Goal: Information Seeking & Learning: Learn about a topic

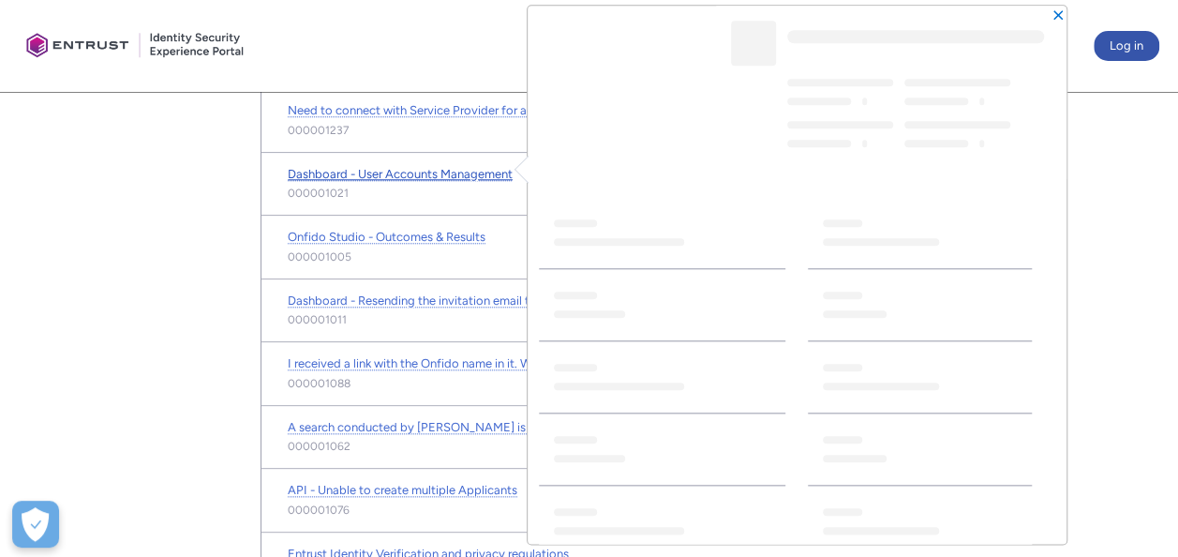
click at [438, 171] on span "Dashboard - User Accounts Management" at bounding box center [400, 174] width 225 height 14
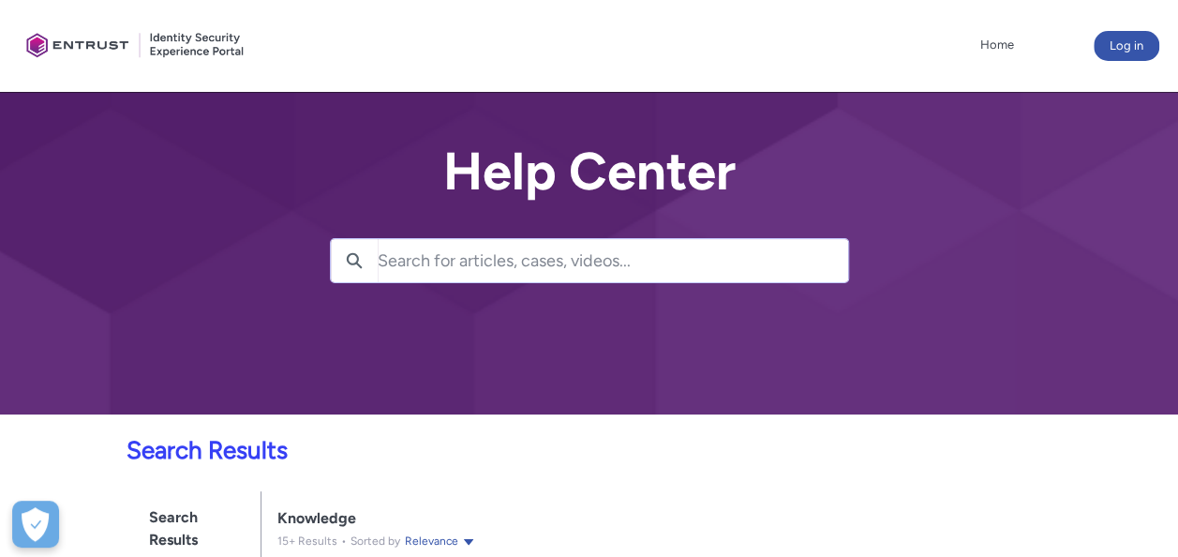
scroll to position [308, 0]
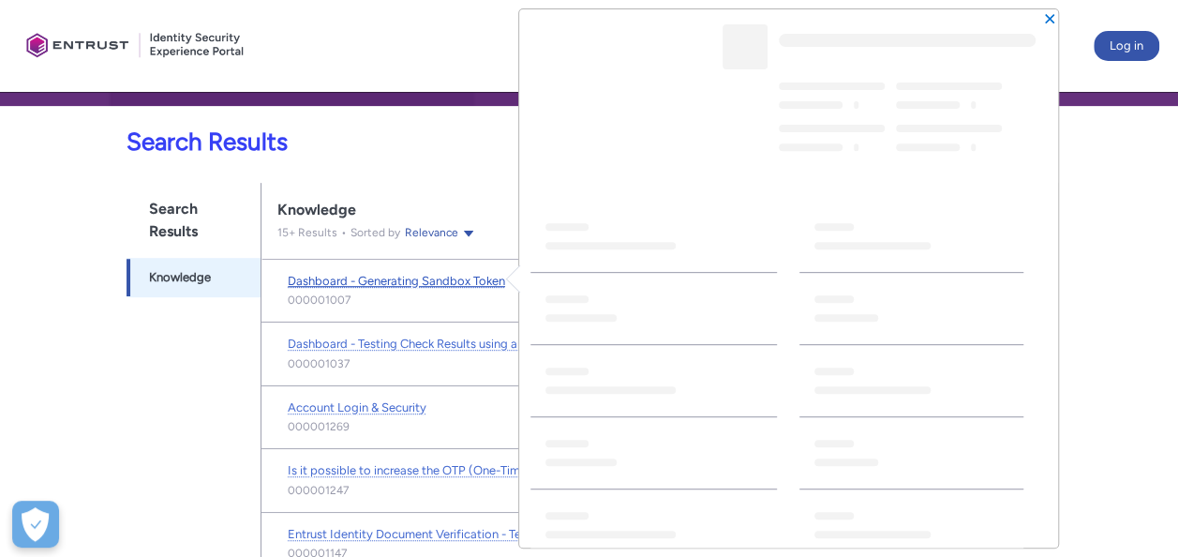
click at [405, 283] on span "Dashboard - Generating Sandbox Token" at bounding box center [396, 281] width 217 height 14
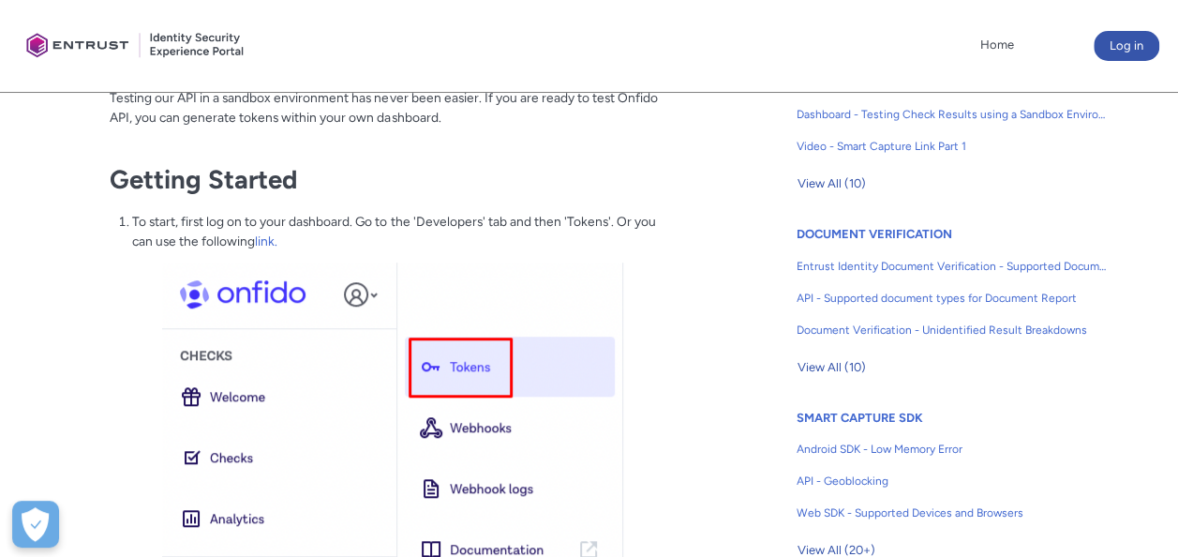
scroll to position [540, 0]
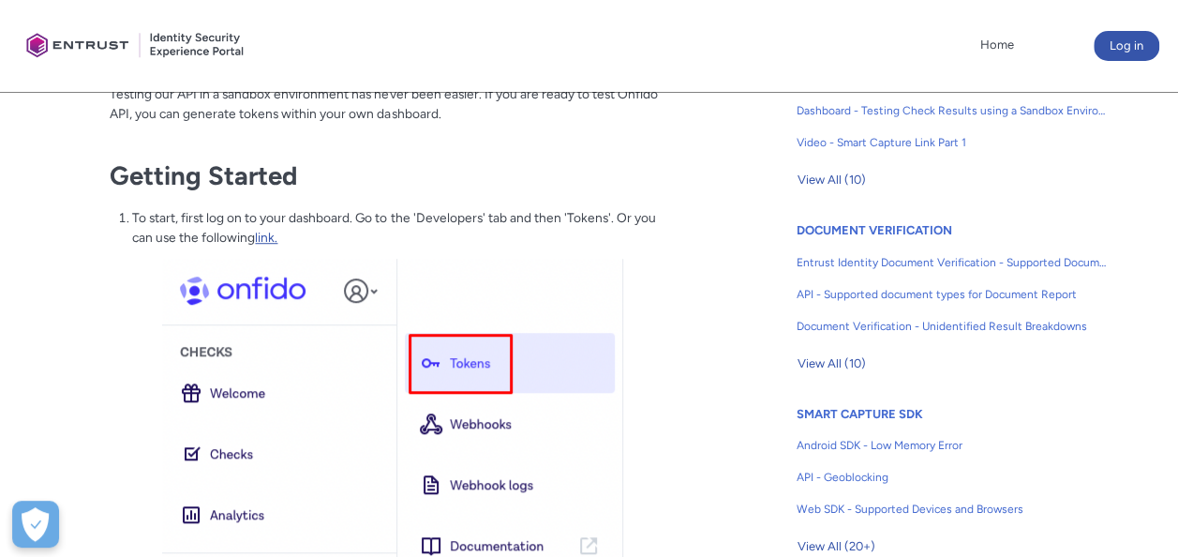
click at [262, 238] on link "link." at bounding box center [266, 237] width 22 height 15
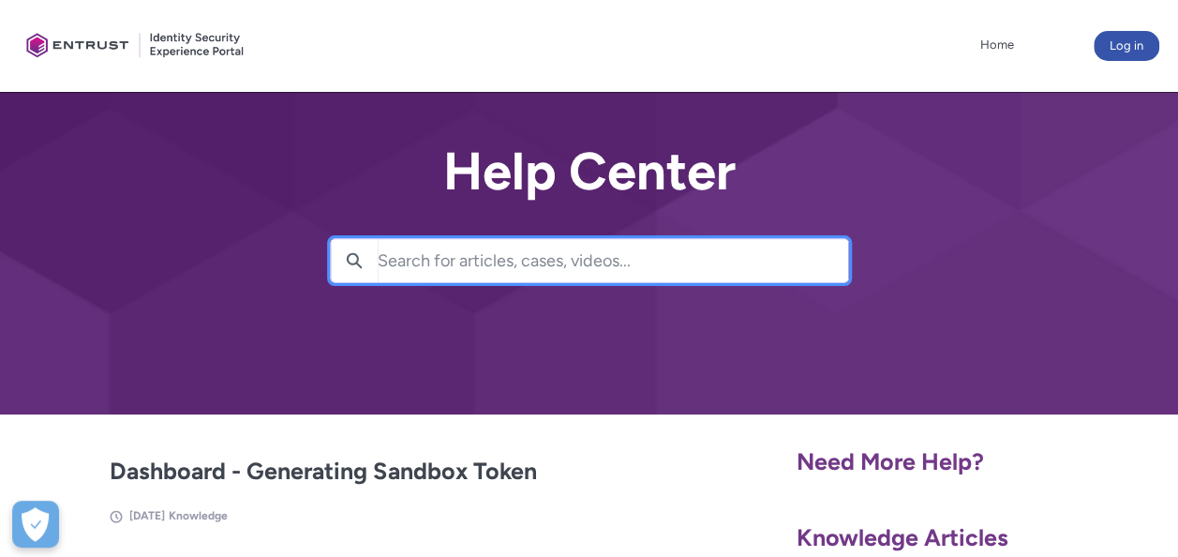
click at [597, 264] on input "Search for articles, cases, videos..." at bounding box center [613, 260] width 471 height 43
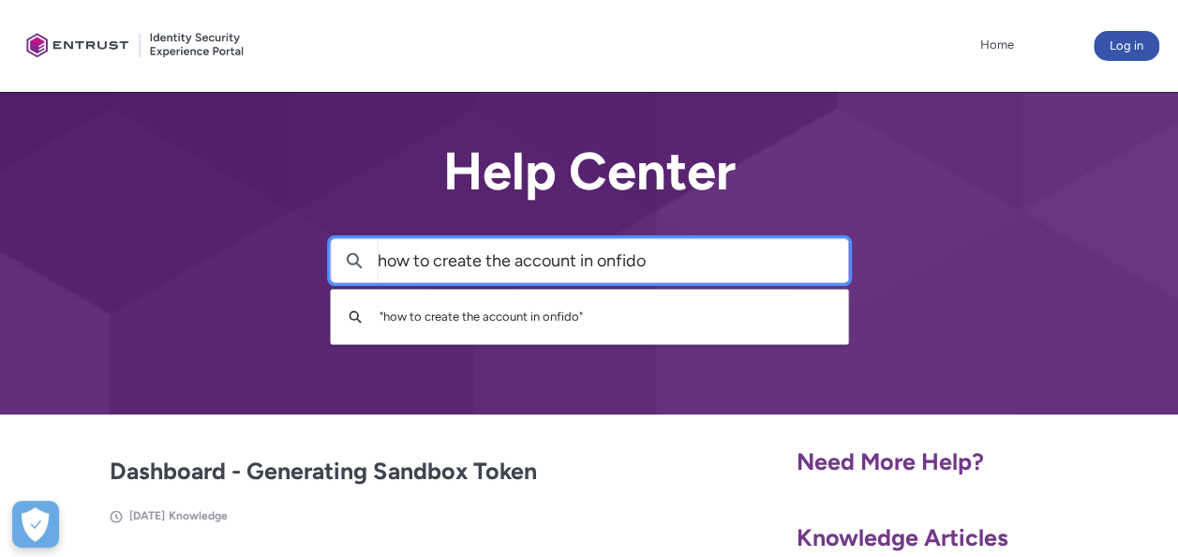
type input "how to create the account in onfido"
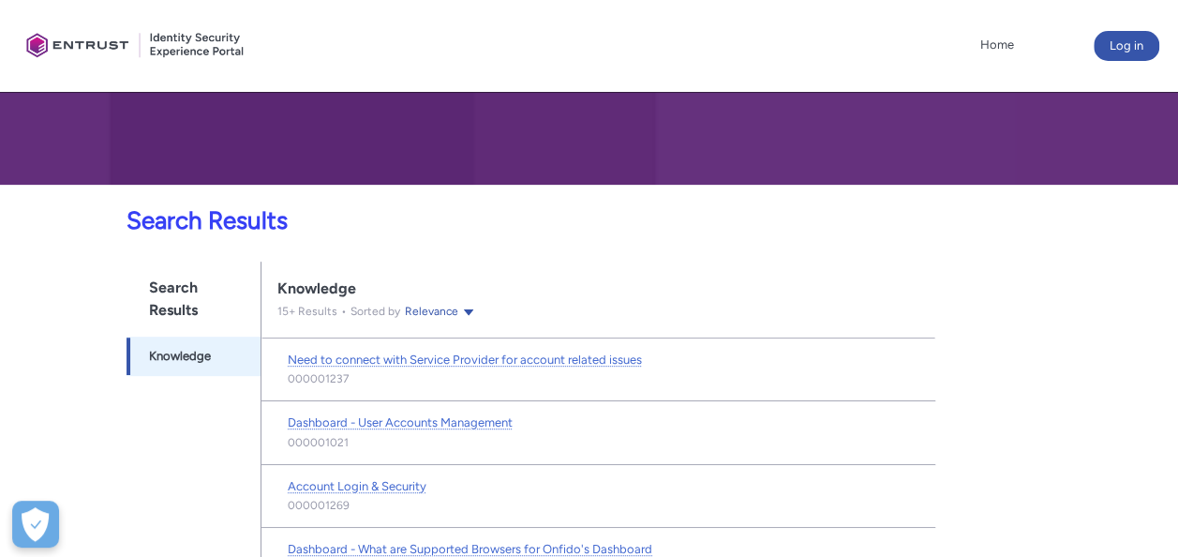
scroll to position [225, 0]
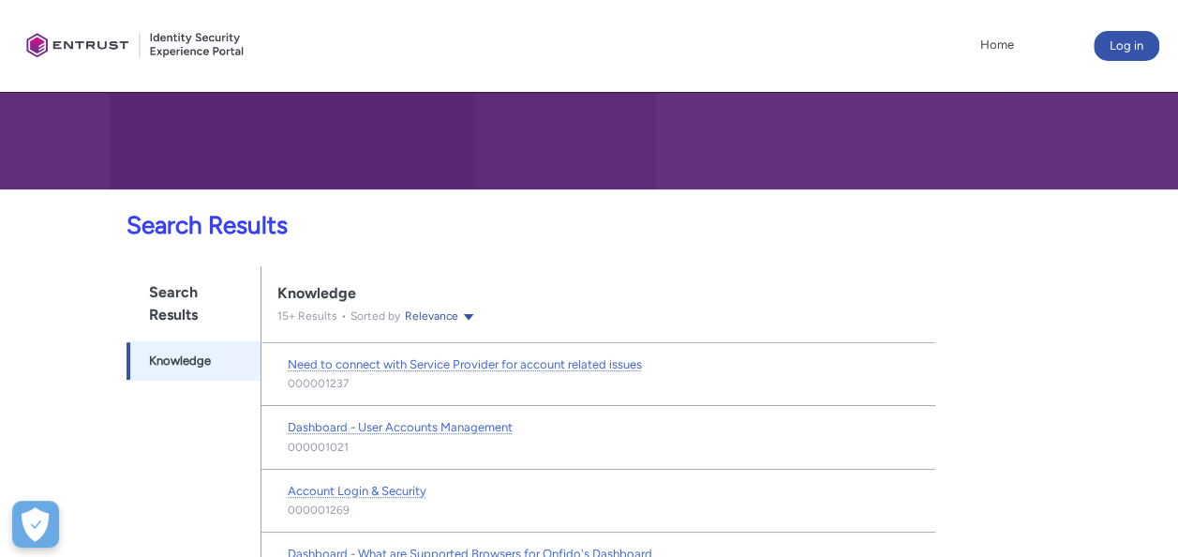
click at [866, 49] on ul "Home More" at bounding box center [655, 45] width 728 height 28
click at [745, 34] on ul "Home More" at bounding box center [655, 45] width 728 height 28
click at [1122, 48] on button "Log in" at bounding box center [1127, 46] width 66 height 30
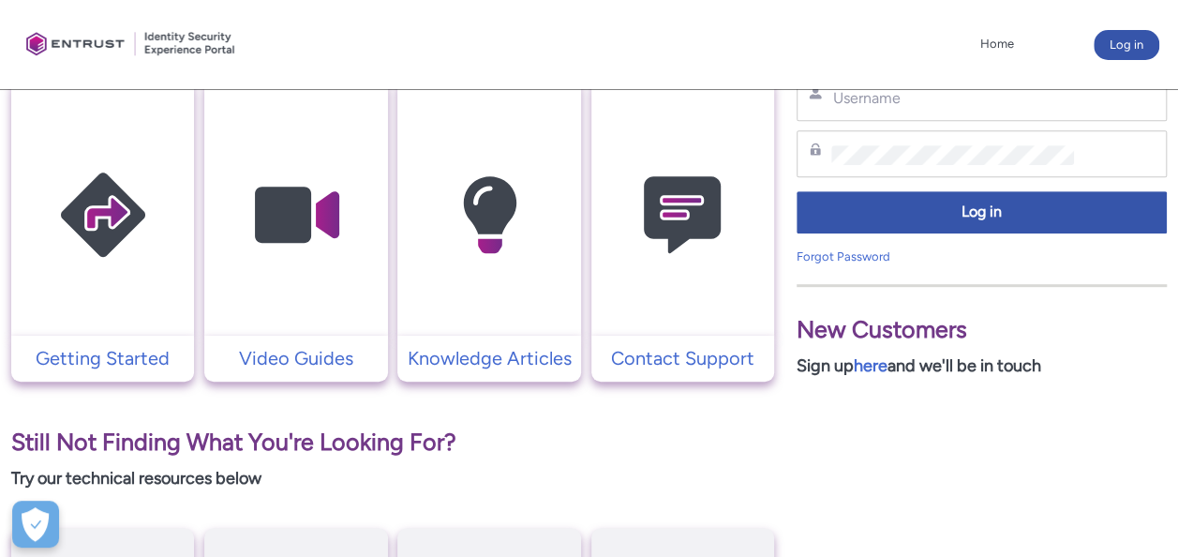
scroll to position [422, 0]
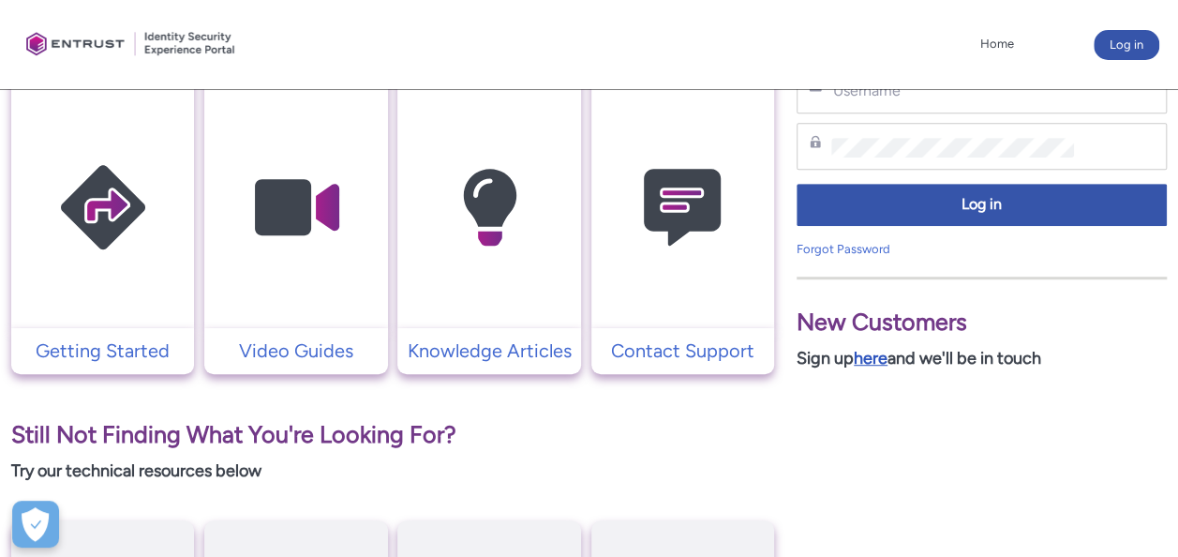
click at [874, 355] on link "here" at bounding box center [871, 358] width 34 height 21
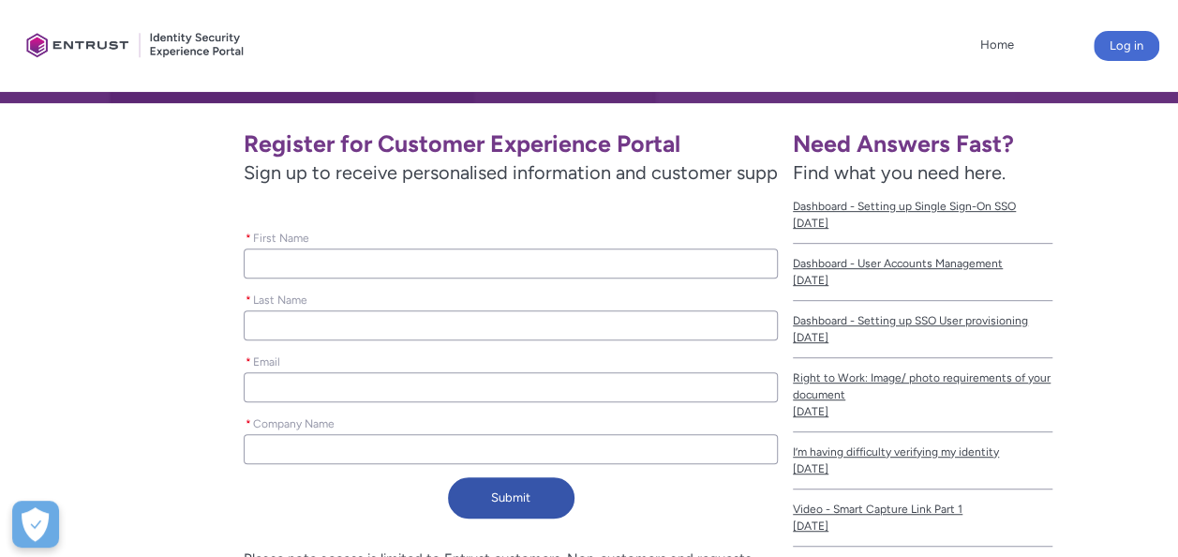
scroll to position [313, 0]
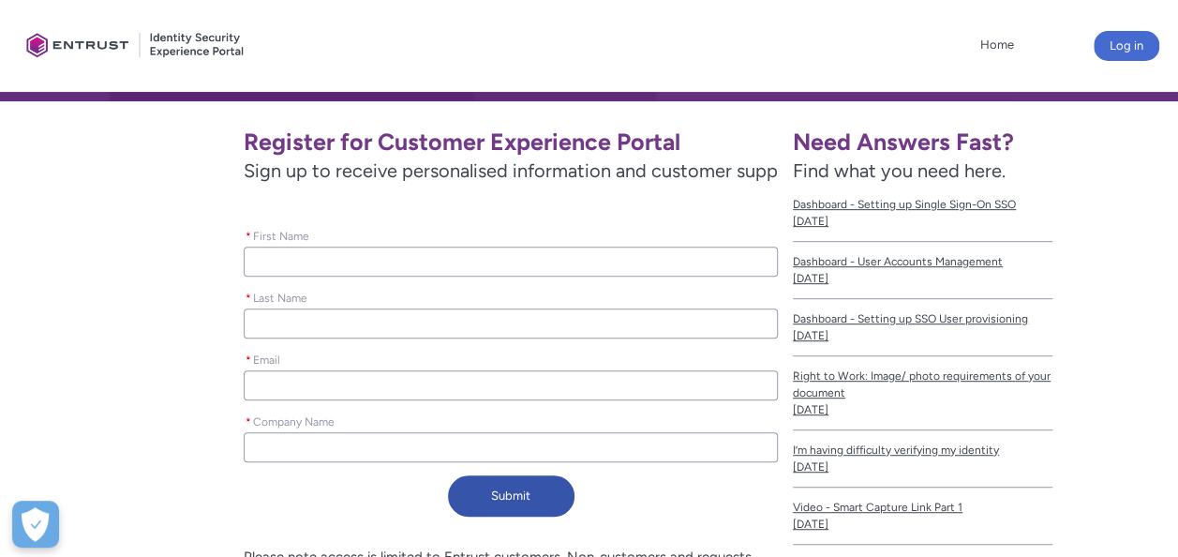
click at [422, 265] on input "* First Name" at bounding box center [511, 262] width 534 height 30
type lightning-primitive-input-simple "A"
type input "A"
type lightning-primitive-input-simple "Ab"
type input "Ab"
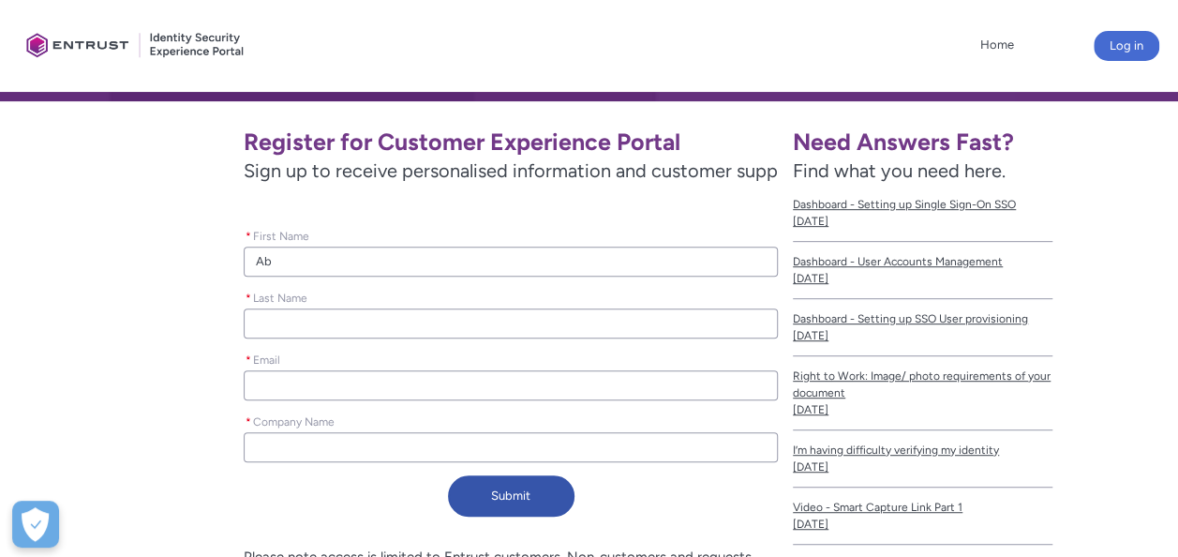
type lightning-primitive-input-simple "Abh"
type input "Abh"
type lightning-primitive-input-simple "Abhi"
type input "Abhi"
type lightning-primitive-input-simple "Abh"
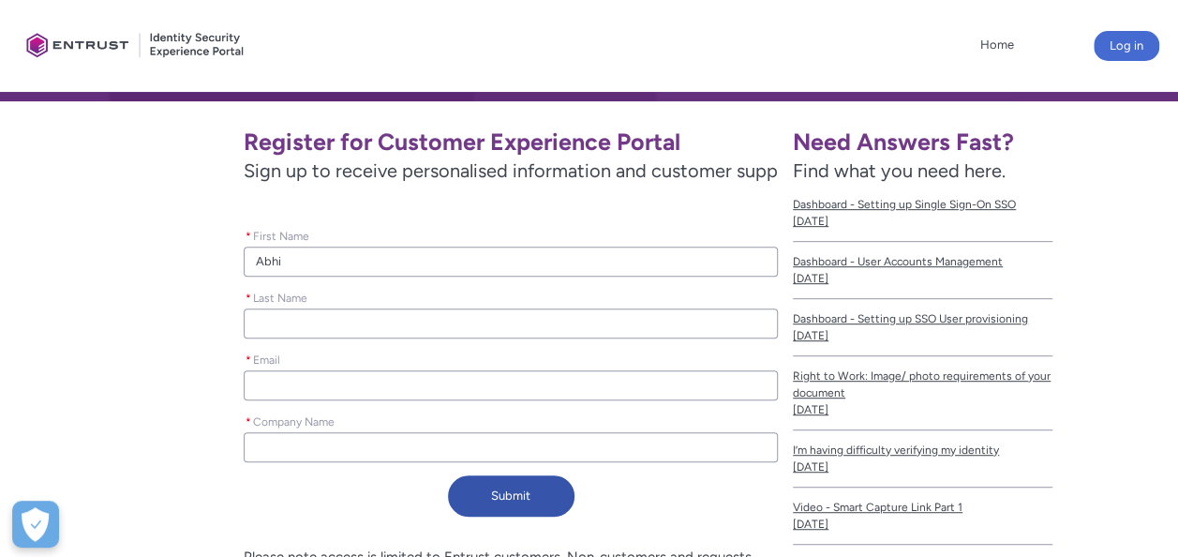
type input "Abh"
type lightning-primitive-input-simple "Ab"
type input "Ab"
type lightning-primitive-input-simple "A"
type input "A"
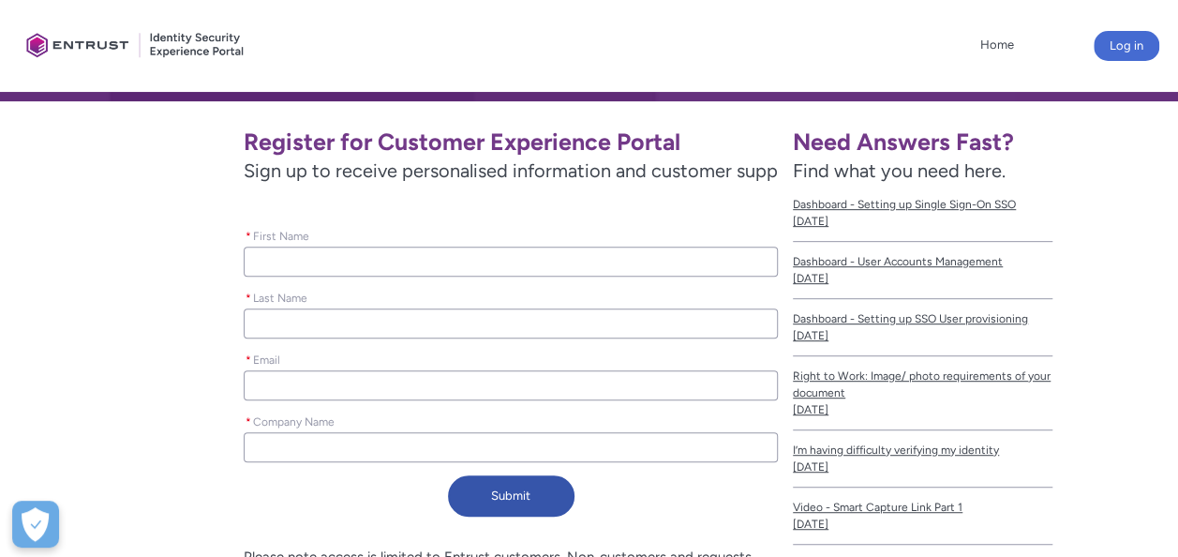
paste input "Abhijit Kulkarni"
type lightning-primitive-input-simple "Abhijit Kulkarni"
type input "Abhijit Kulkarni"
click at [306, 324] on input "* Last Name" at bounding box center [511, 323] width 534 height 30
paste input "Abhijit Kulkarni"
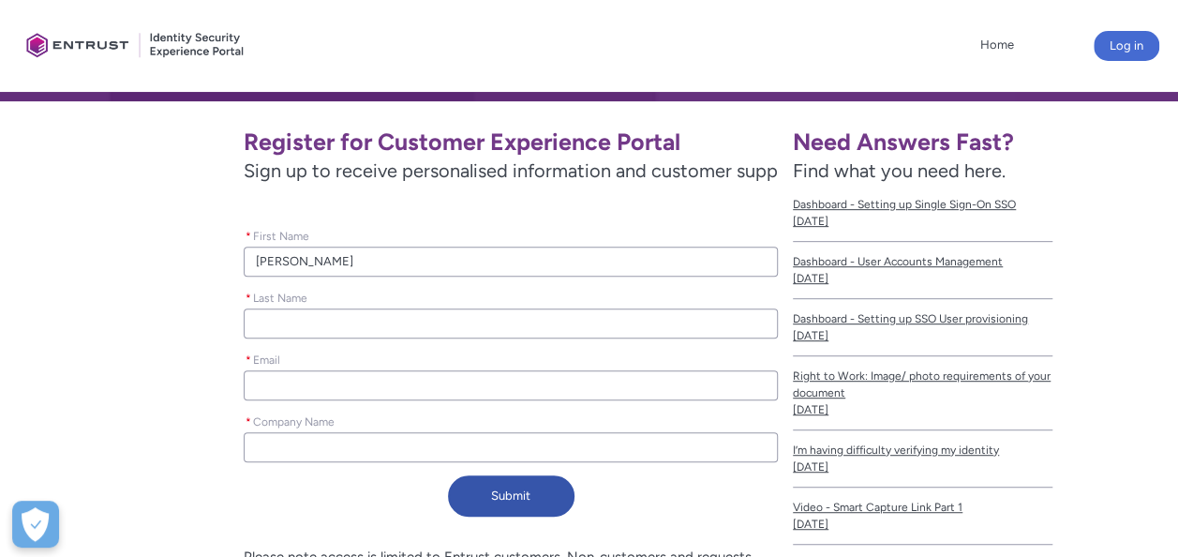
type lightning-primitive-input-simple "Abhijit Kulkarni"
type input "Abhijit Kulkarni"
click at [306, 324] on input "Abhijit Kulkarni" at bounding box center [511, 323] width 534 height 30
click at [293, 325] on input "Abhijit Kulkarni" at bounding box center [511, 323] width 534 height 30
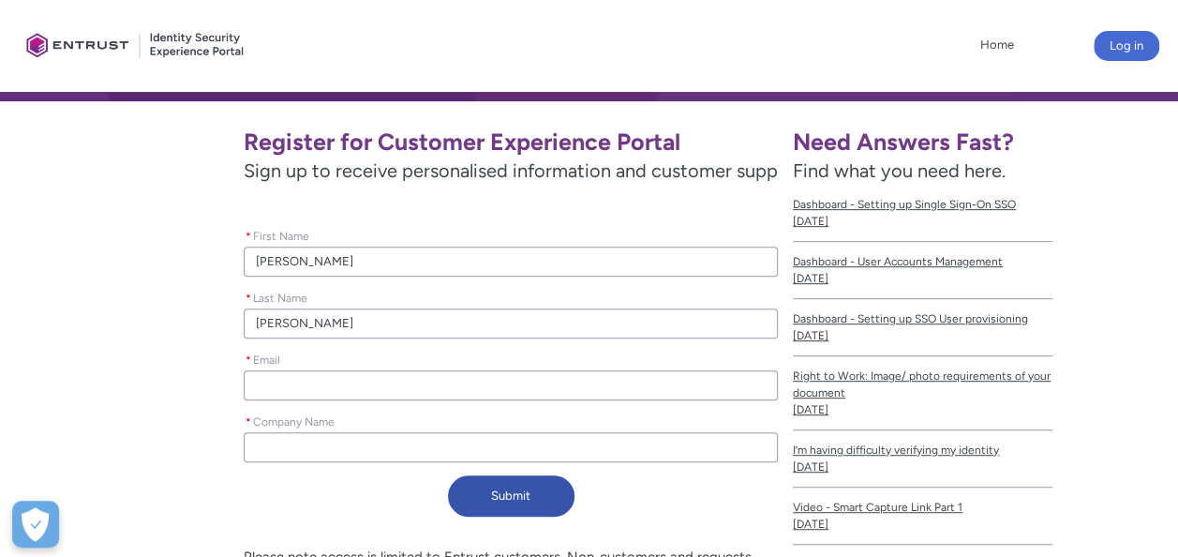
type lightning-primitive-input-simple "AbhijitKulkarni"
type input "AbhijitKulkarni"
type lightning-primitive-input-simple "AbhijiKulkarni"
type input "AbhijiKulkarni"
type lightning-primitive-input-simple "AbhijKulkarni"
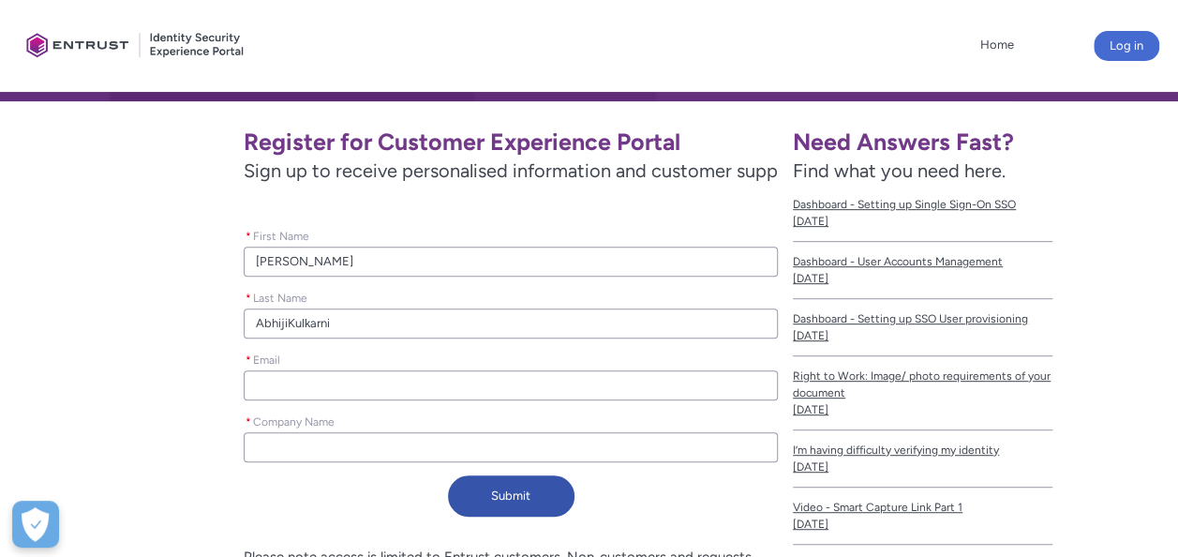
type input "AbhijKulkarni"
type lightning-primitive-input-simple "AbhiKulkarni"
type input "AbhiKulkarni"
type lightning-primitive-input-simple "AbhKulkarni"
type input "AbhKulkarni"
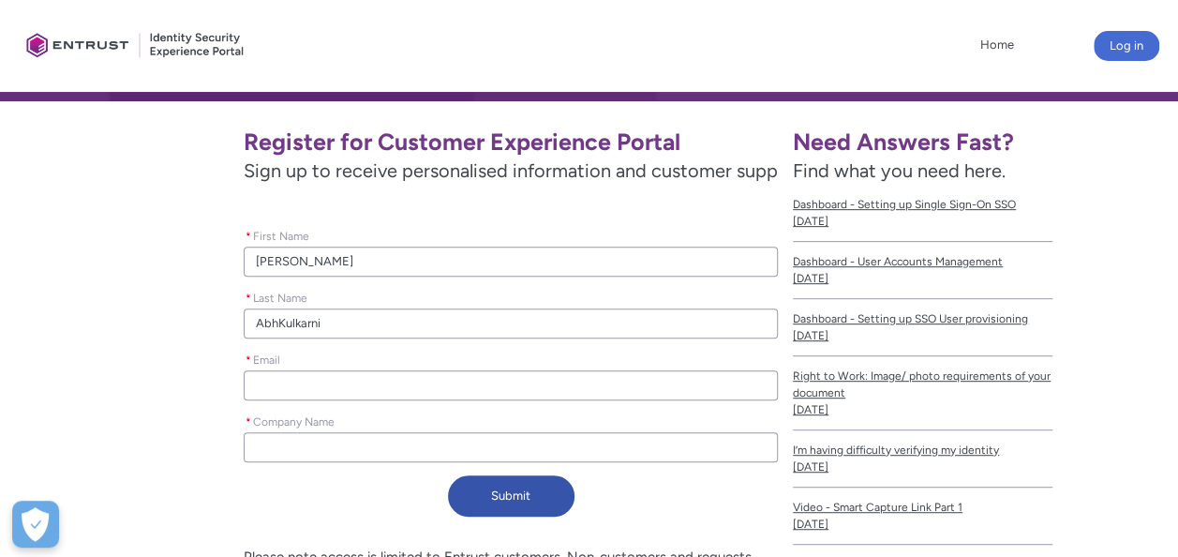
type lightning-primitive-input-simple "AbKulkarni"
type input "AbKulkarni"
type lightning-primitive-input-simple "AKulkarni"
type input "AKulkarni"
type lightning-primitive-input-simple "Kulkarni"
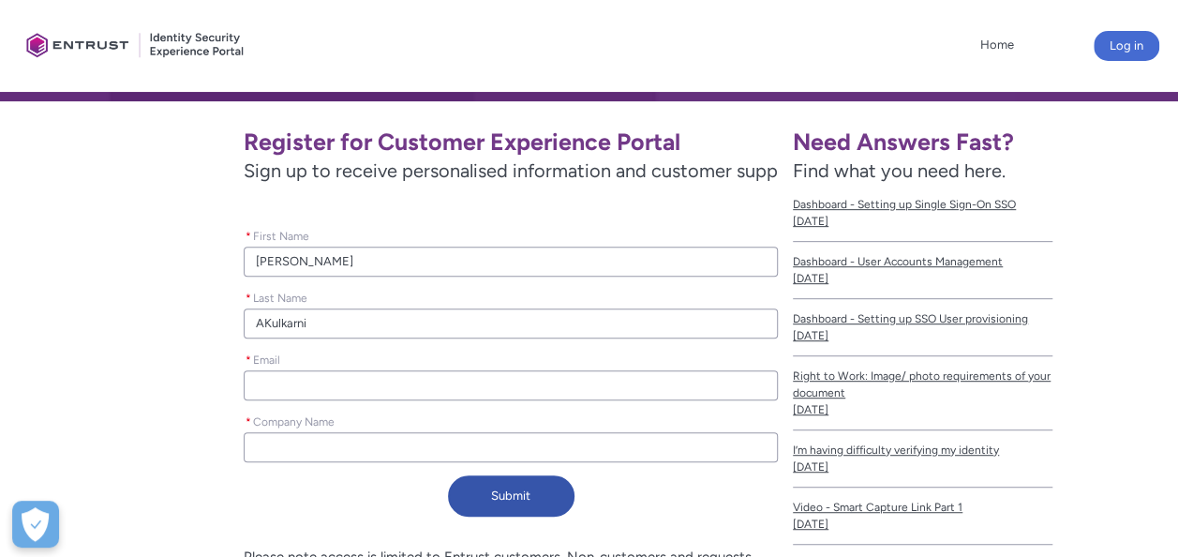
type input "Kulkarni"
click at [342, 263] on input "Abhijit Kulkarni" at bounding box center [511, 262] width 534 height 30
type lightning-primitive-input-simple "Abhijit Kulkarn"
type input "Abhijit Kulkarn"
type lightning-primitive-input-simple "Abhijit Kulkar"
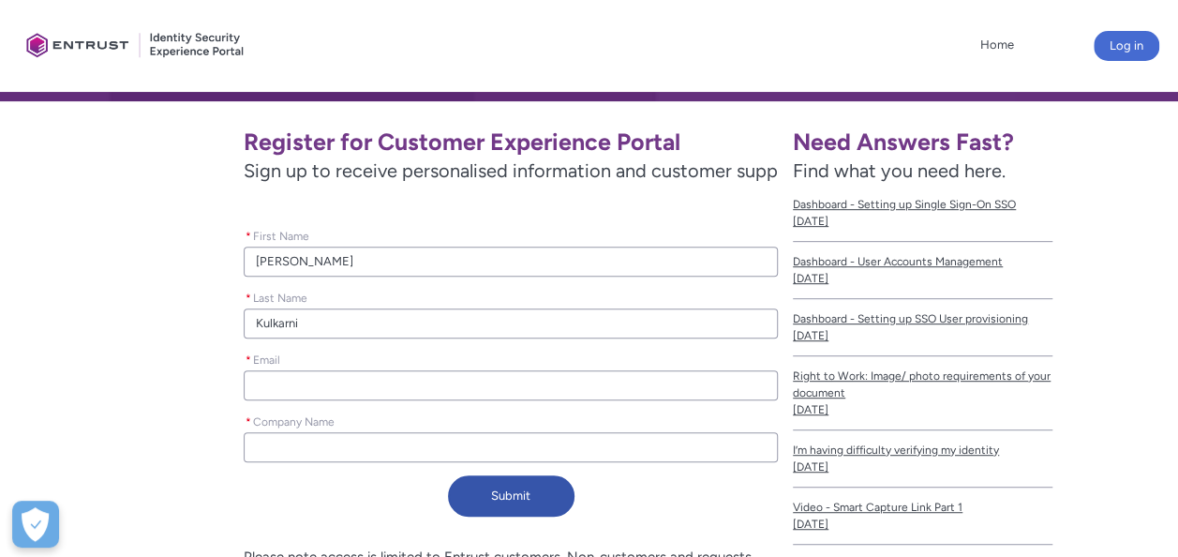
type input "Abhijit Kulkar"
type lightning-primitive-input-simple "Abhijit Kulka"
type input "Abhijit Kulka"
type lightning-primitive-input-simple "Abhijit Kulk"
type input "Abhijit Kulk"
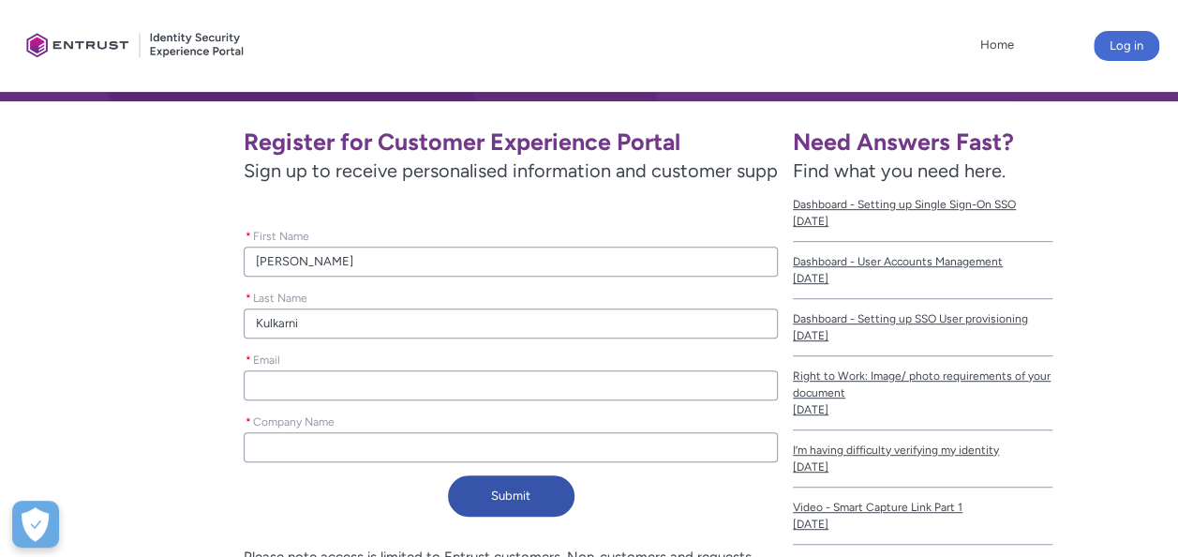
type lightning-primitive-input-simple "Abhijit Kul"
type input "Abhijit Kul"
type lightning-primitive-input-simple "Abhijit Ku"
type input "Abhijit Ku"
type lightning-primitive-input-simple "Abhijit K"
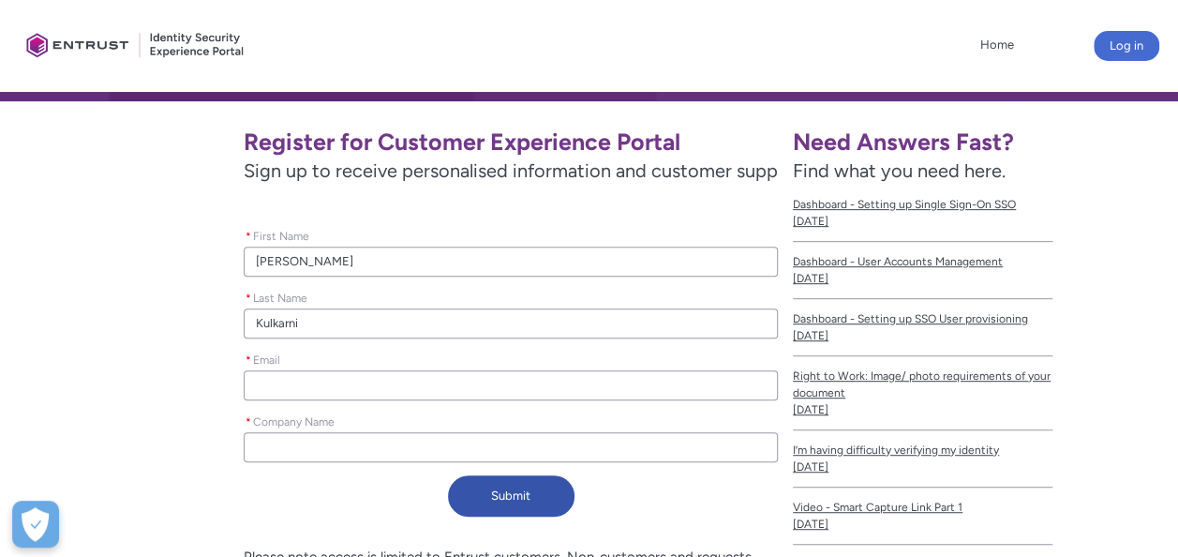
type input "Abhijit K"
type lightning-primitive-input-simple "Abhijit"
type input "Abhijit"
type lightning-primitive-input-simple "Abhijit"
type input "Abhijit"
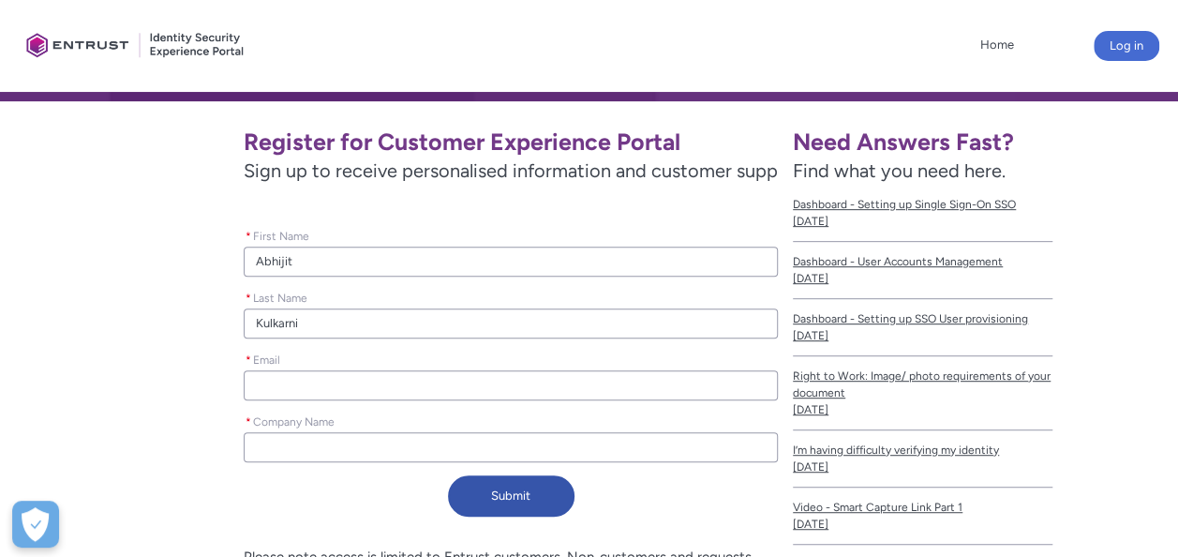
click at [250, 322] on input "Kulkarni" at bounding box center [511, 323] width 534 height 30
click at [292, 386] on input "* Email" at bounding box center [511, 385] width 534 height 30
type lightning-primitive-input-simple "a"
type input "a"
type lightning-primitive-input-simple "ab"
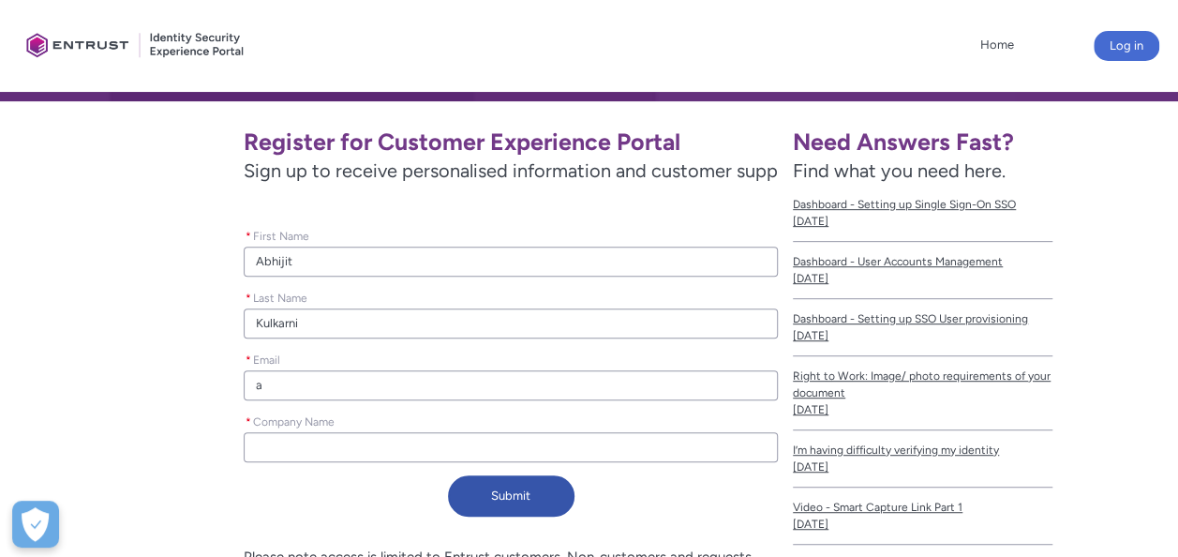
type input "ab"
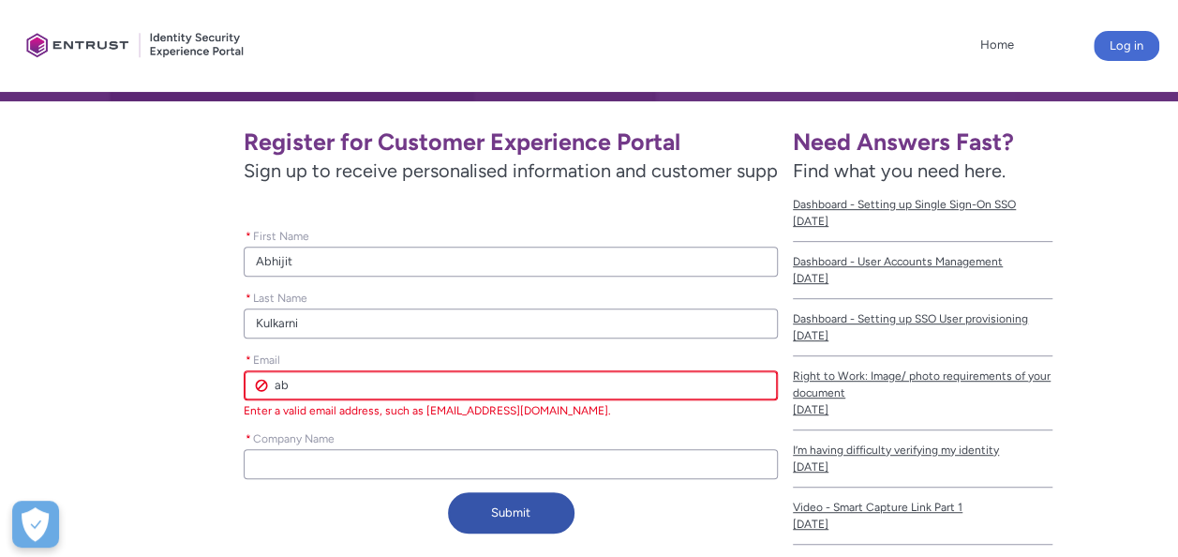
type lightning-primitive-input-simple "a"
type input "a"
paste input "abhijit_kulkarni@persistent.com"
type lightning-primitive-input-simple "abhijit_kulkarni@persistent.com"
type input "abhijit_kulkarni@persistent.com"
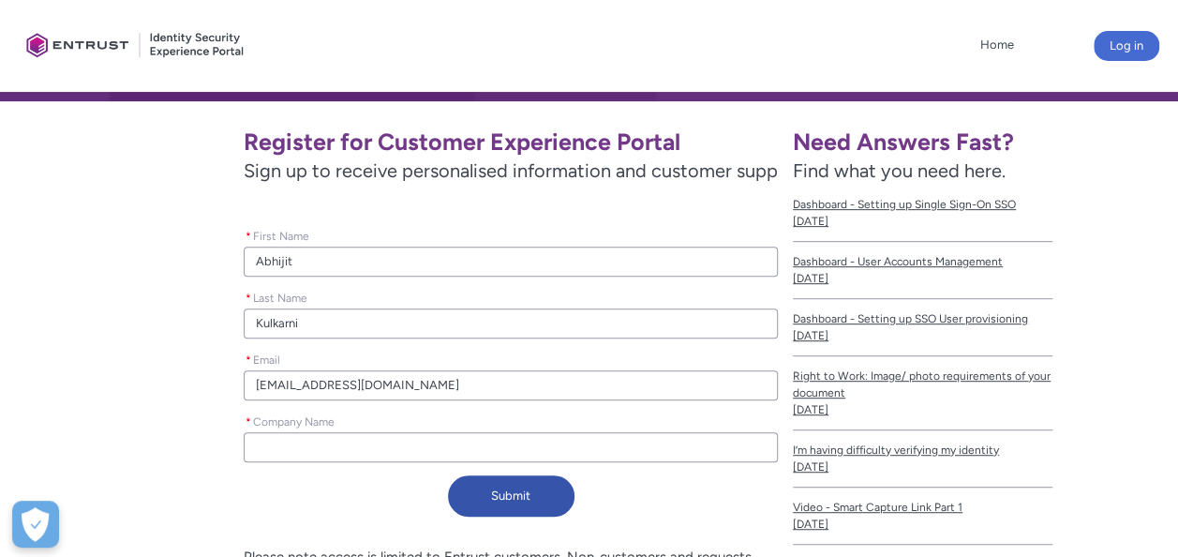
click at [228, 441] on div "Register for Customer Experience Portal Sign up to receive personalised informa…" at bounding box center [396, 320] width 763 height 409
click at [307, 433] on input "* Company Name" at bounding box center [511, 447] width 534 height 30
click at [284, 452] on input "* Company Name" at bounding box center [511, 447] width 534 height 30
type lightning-primitive-input-simple "persistent"
type input "persistent"
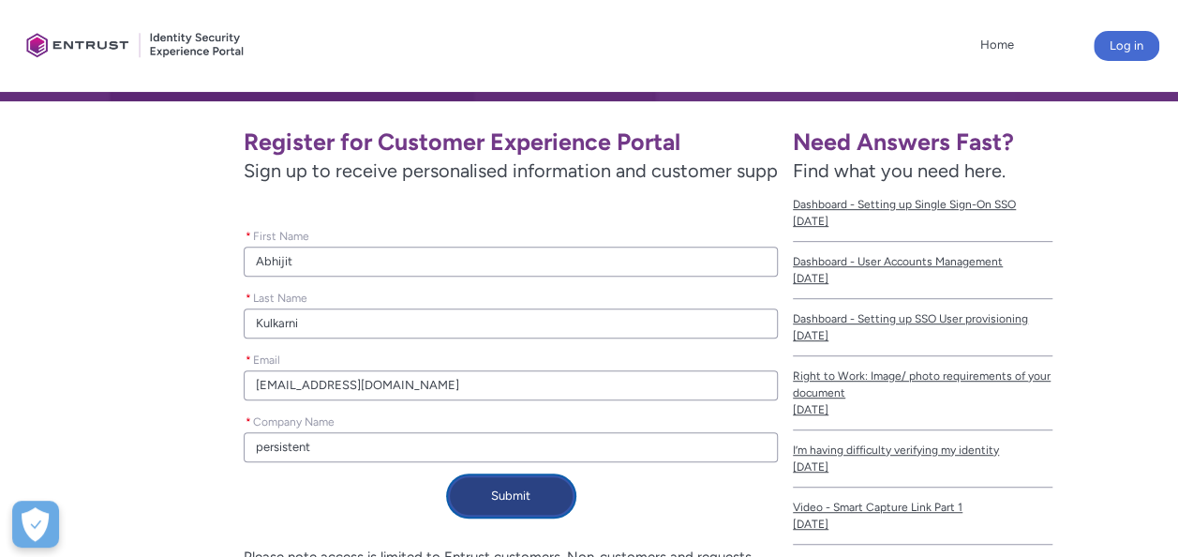
click at [492, 501] on button "Submit" at bounding box center [511, 495] width 127 height 41
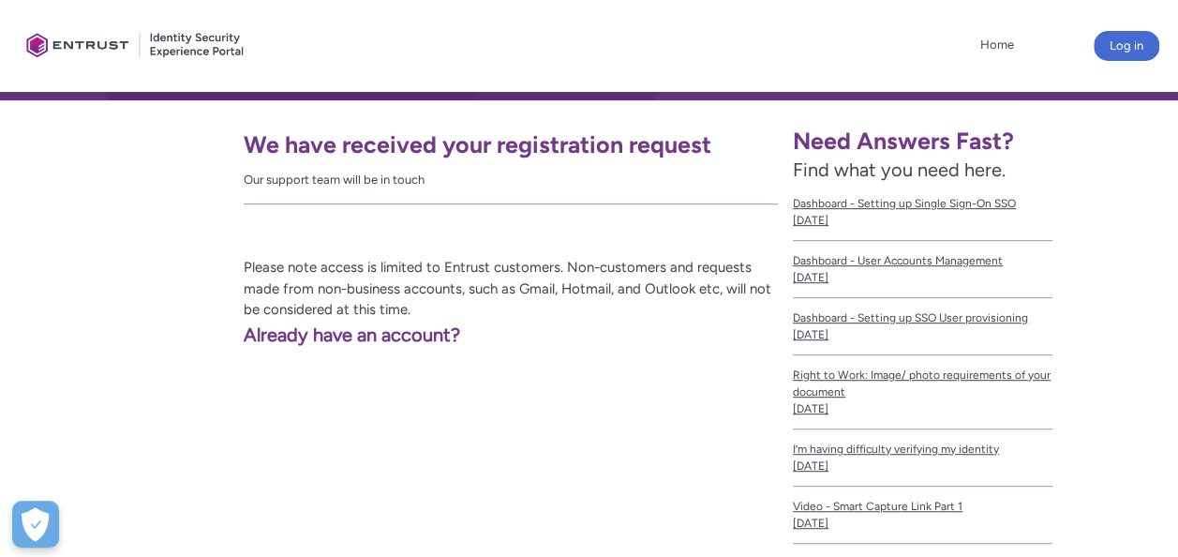
scroll to position [305, 0]
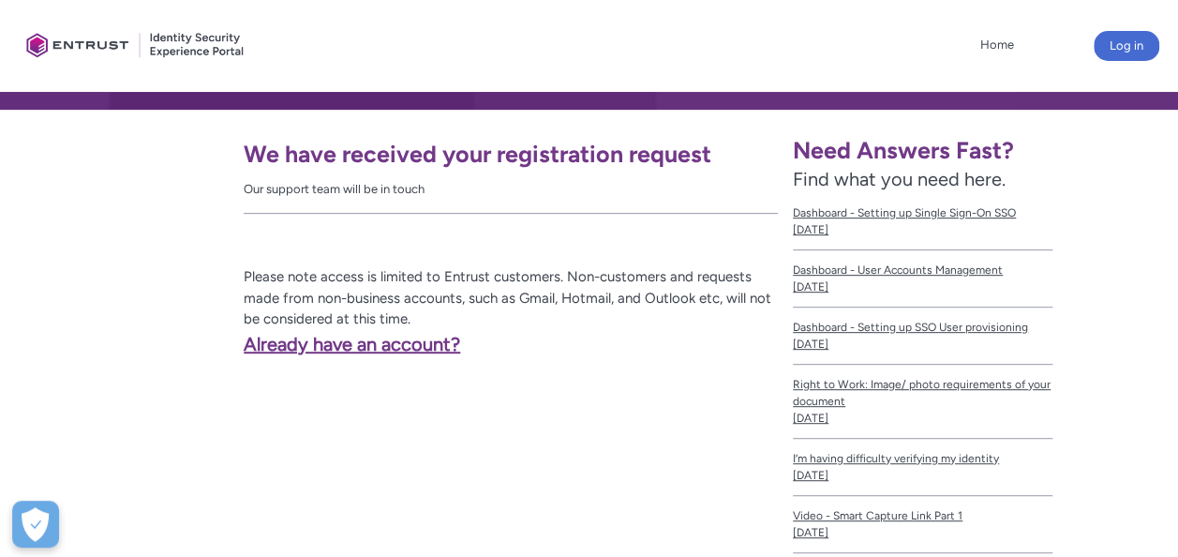
click at [324, 340] on link "Already have an account?" at bounding box center [237, 344] width 445 height 22
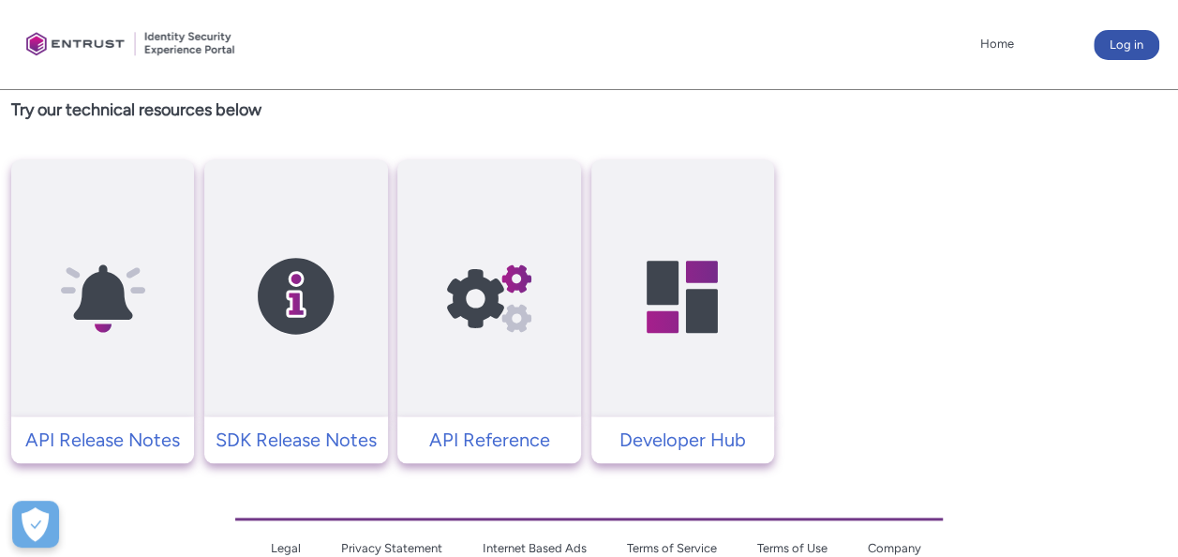
scroll to position [874, 0]
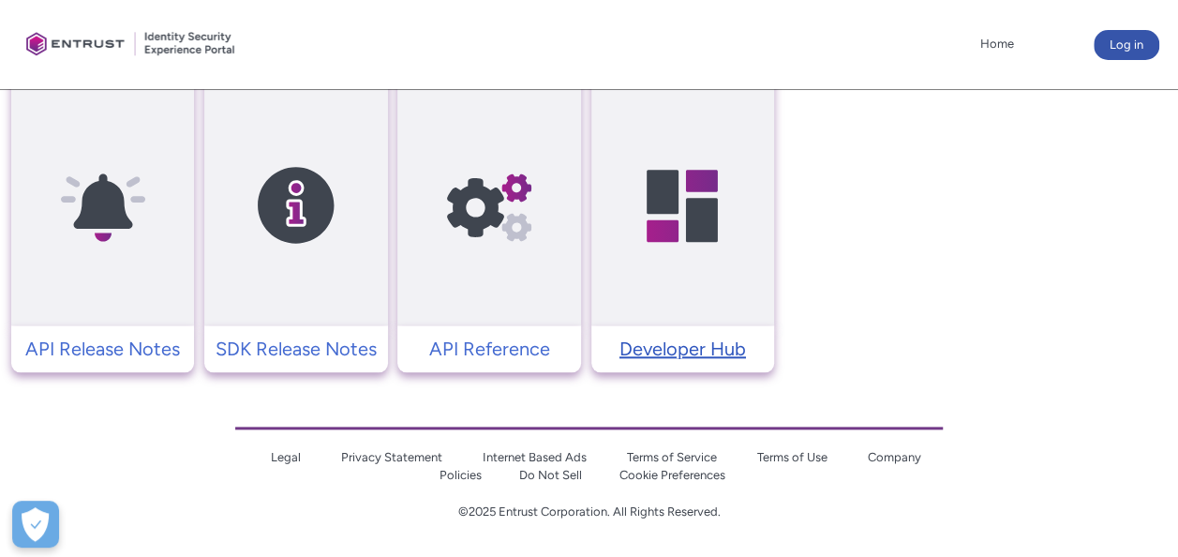
click at [683, 349] on p "Developer Hub" at bounding box center [683, 349] width 164 height 28
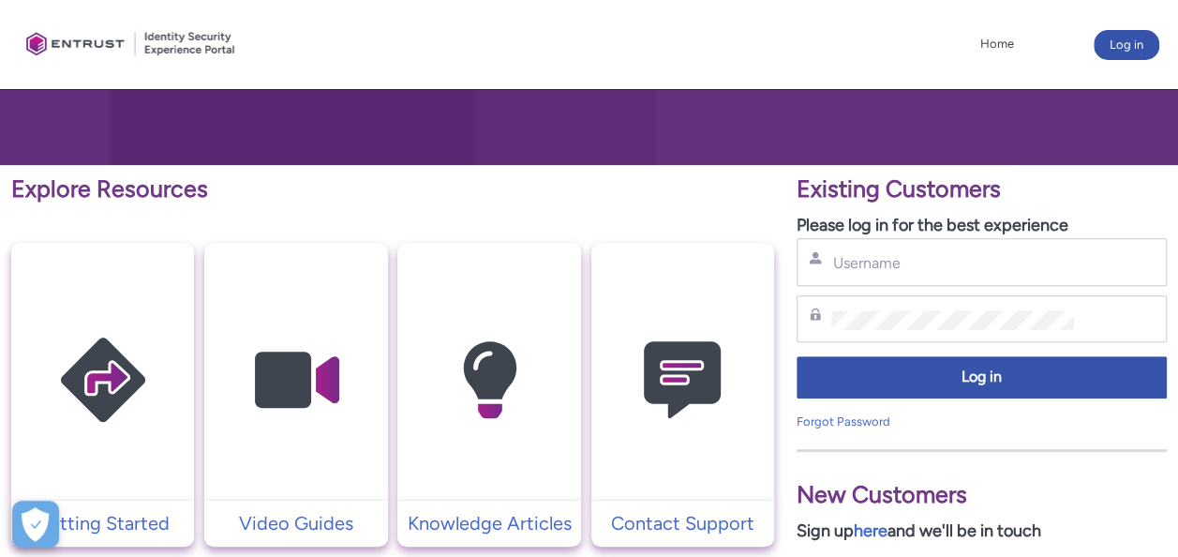
scroll to position [235, 0]
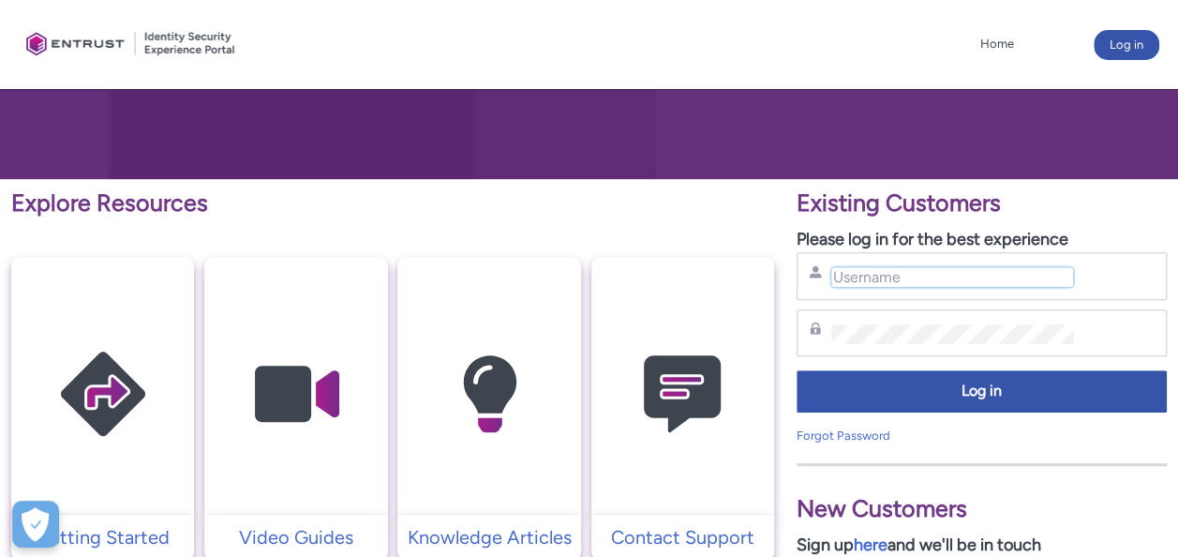
click at [898, 281] on input "Username" at bounding box center [953, 277] width 242 height 20
type input "[EMAIL_ADDRESS][DOMAIN_NAME]"
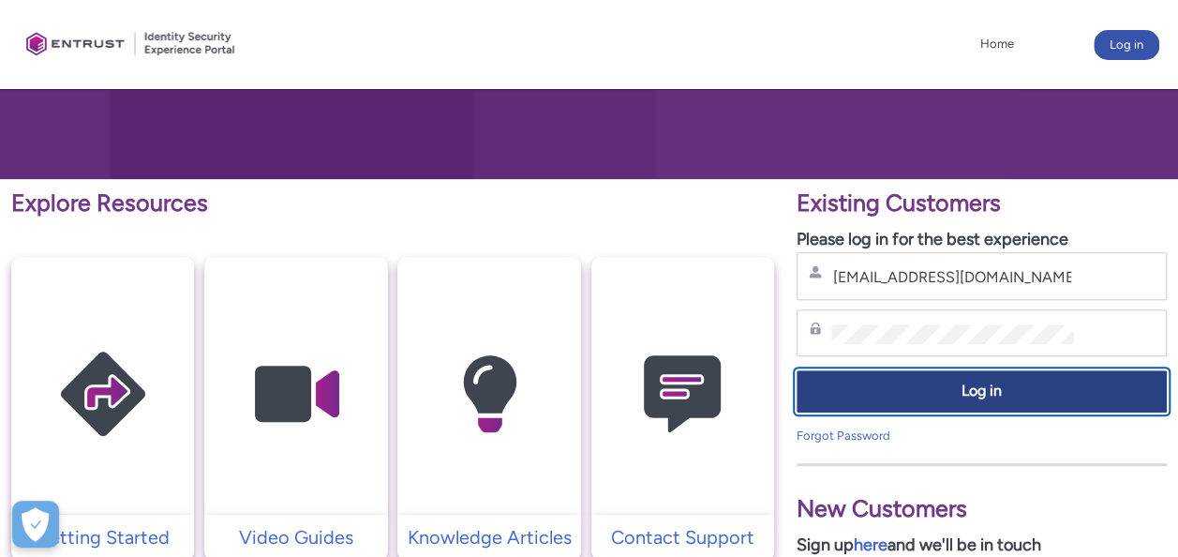
click at [979, 390] on span "Log in" at bounding box center [982, 392] width 346 height 22
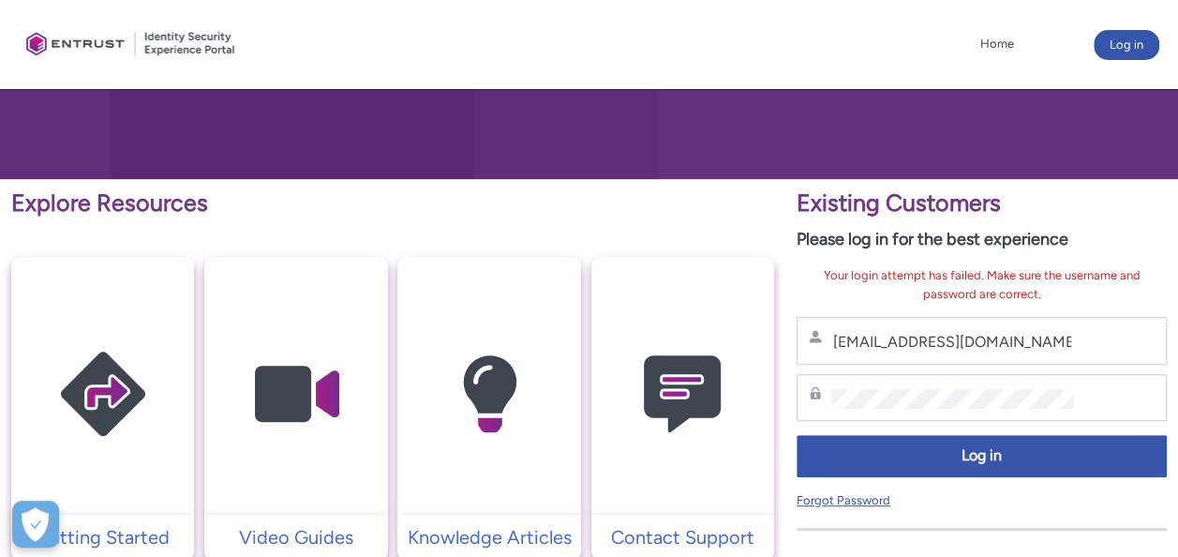
click at [815, 499] on link "Forgot Password" at bounding box center [844, 500] width 94 height 14
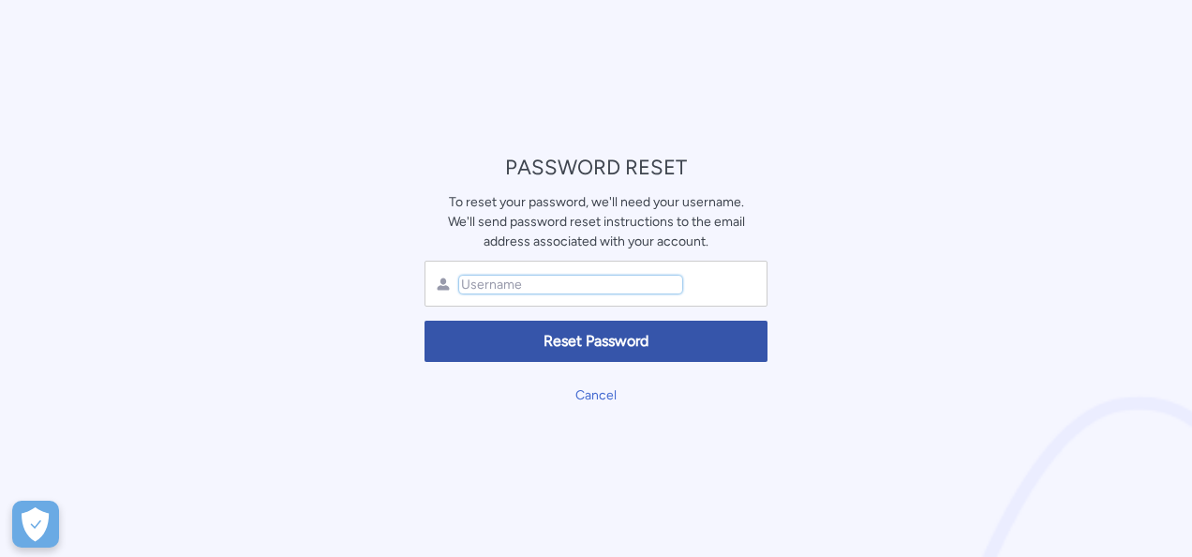
click at [502, 281] on input "text" at bounding box center [570, 285] width 223 height 18
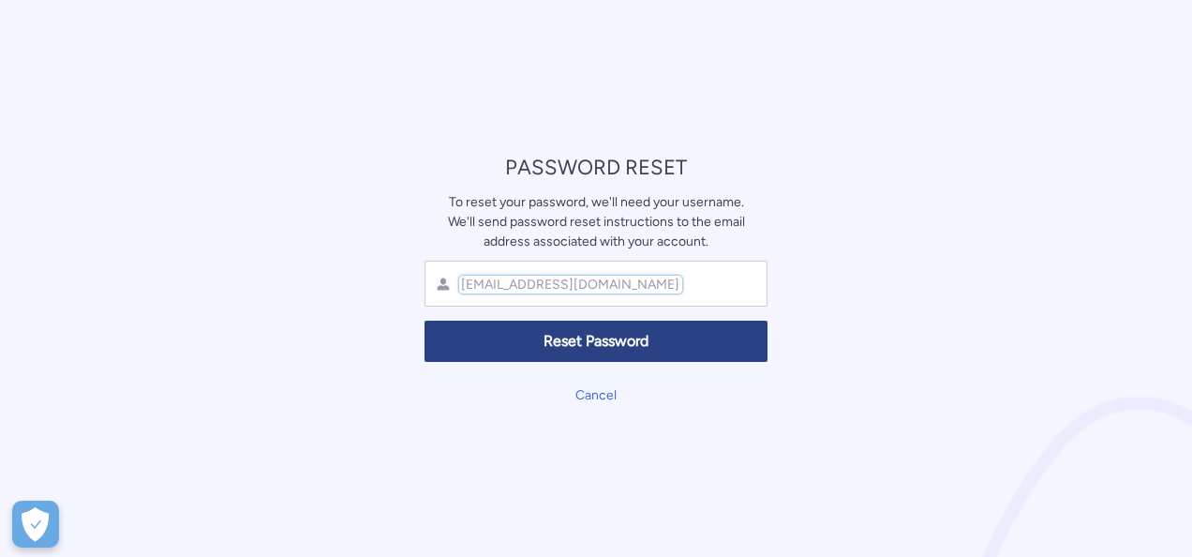
type input "[EMAIL_ADDRESS][DOMAIN_NAME]"
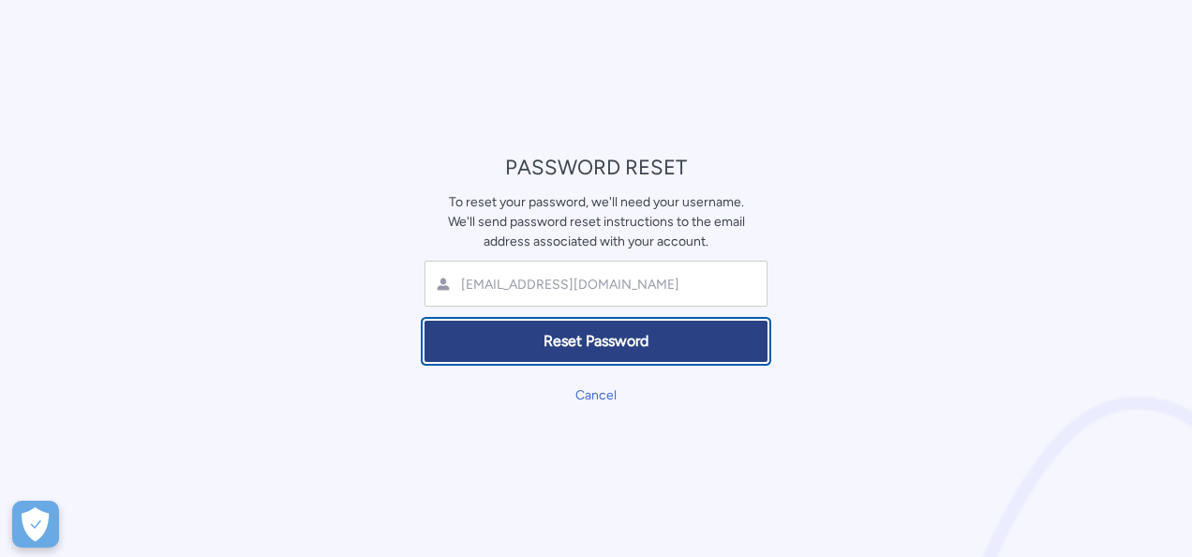
click at [576, 342] on span "Reset Password" at bounding box center [596, 342] width 319 height 22
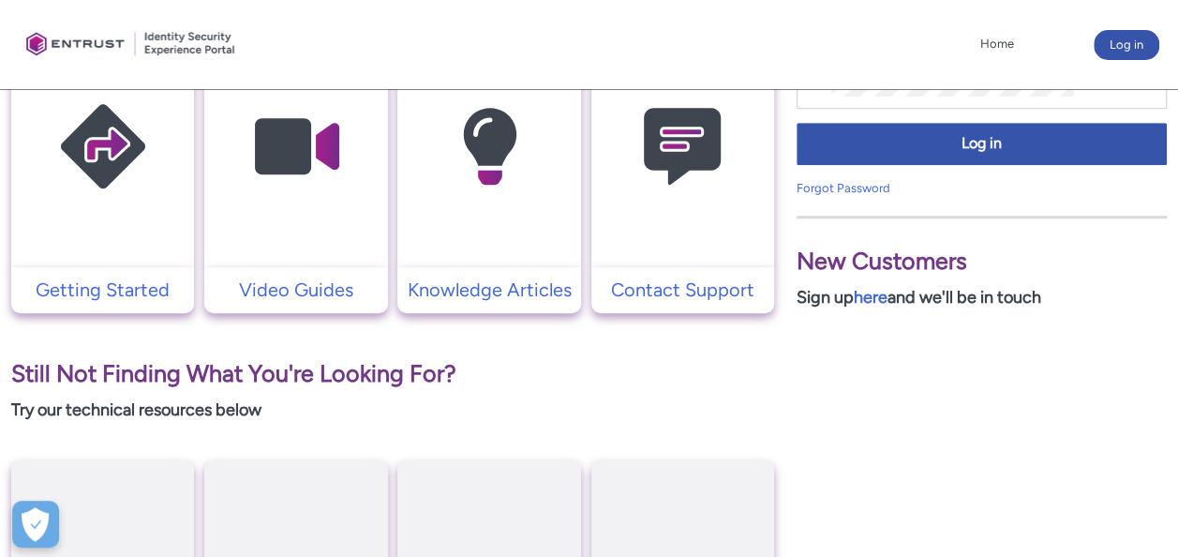
scroll to position [476, 0]
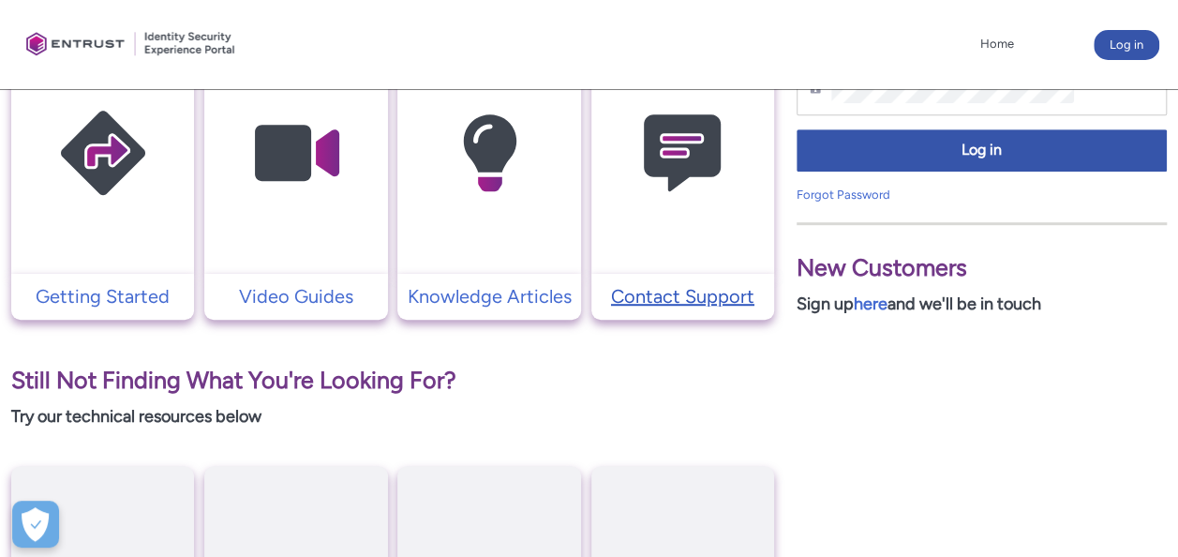
click at [701, 300] on p "Contact Support" at bounding box center [683, 296] width 164 height 28
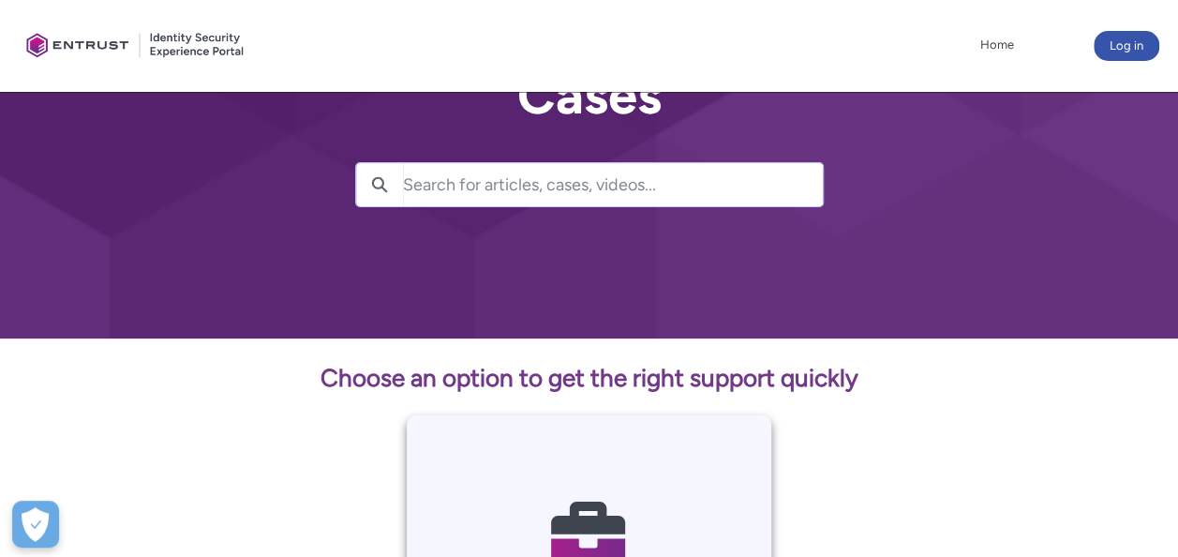
scroll to position [73, 0]
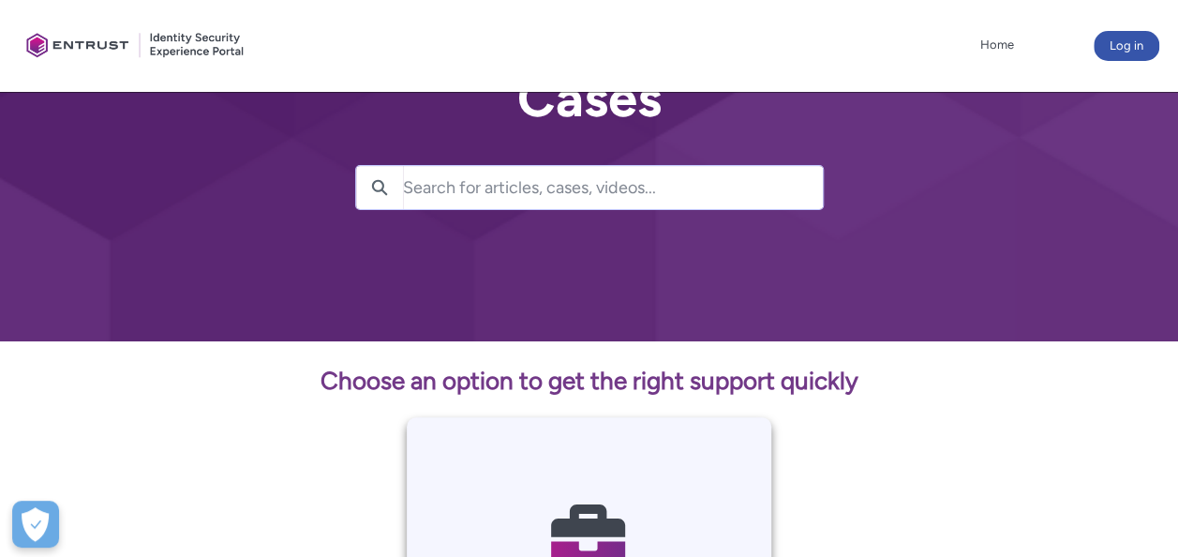
click at [567, 188] on input "Search for articles, cases, videos..." at bounding box center [613, 187] width 420 height 43
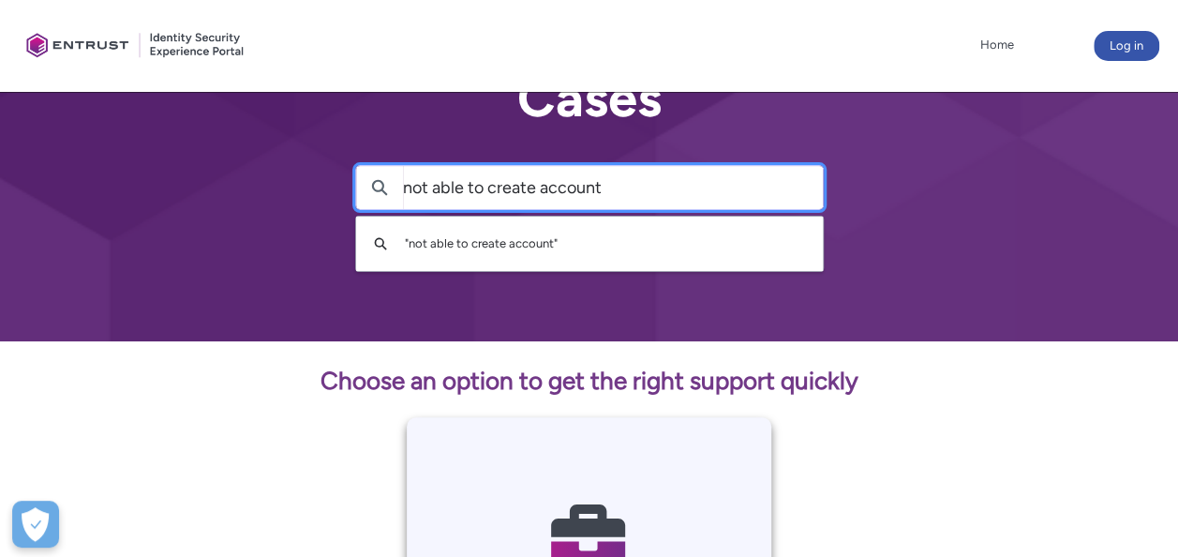
type input "not able to create account"
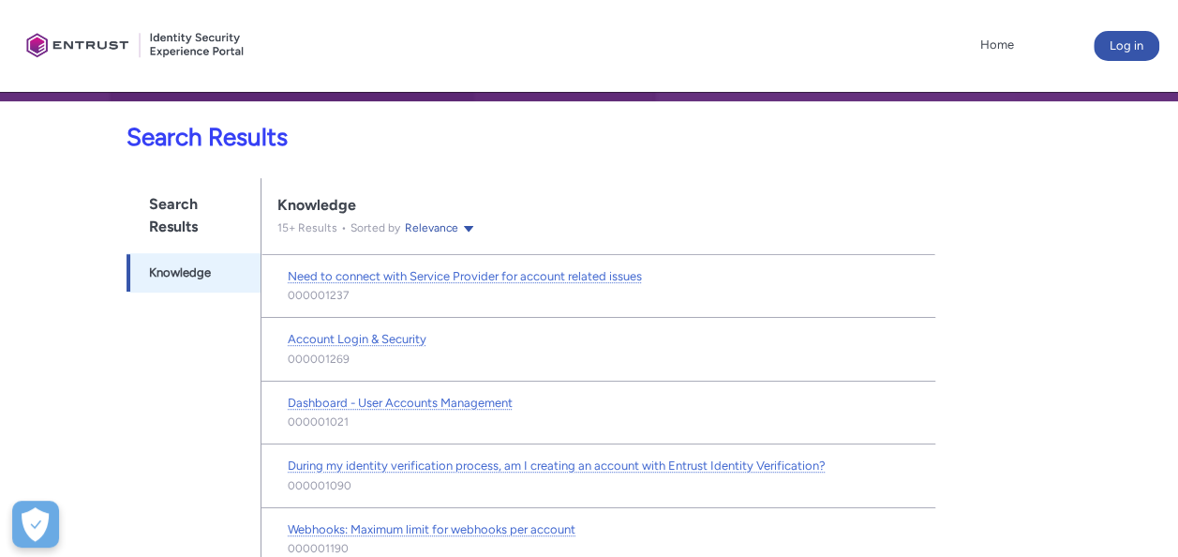
scroll to position [315, 0]
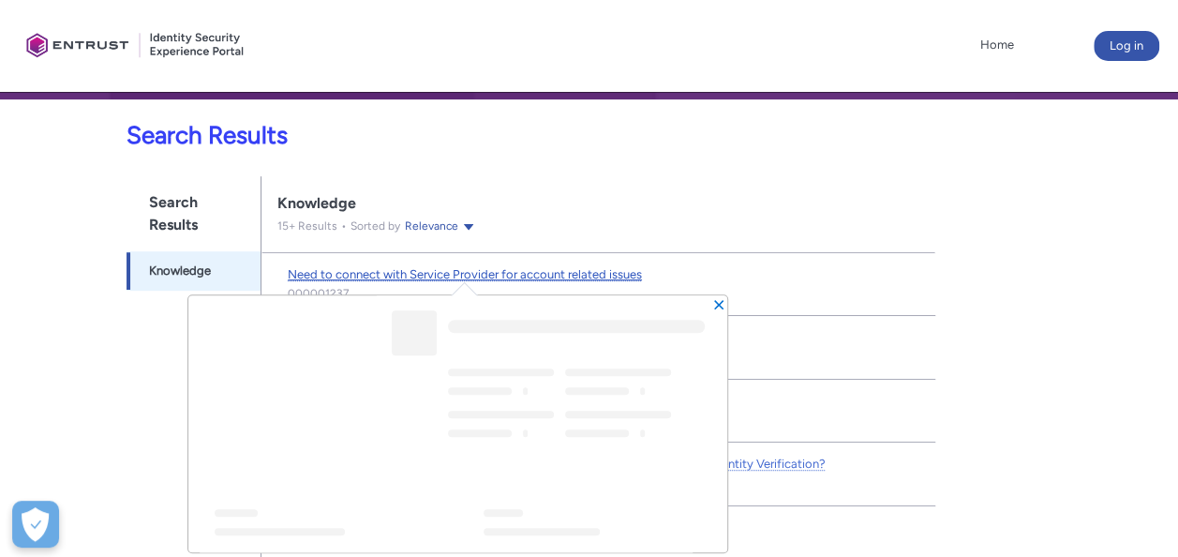
click at [460, 273] on span "Need to connect with Service Provider for account related issues" at bounding box center [465, 274] width 354 height 14
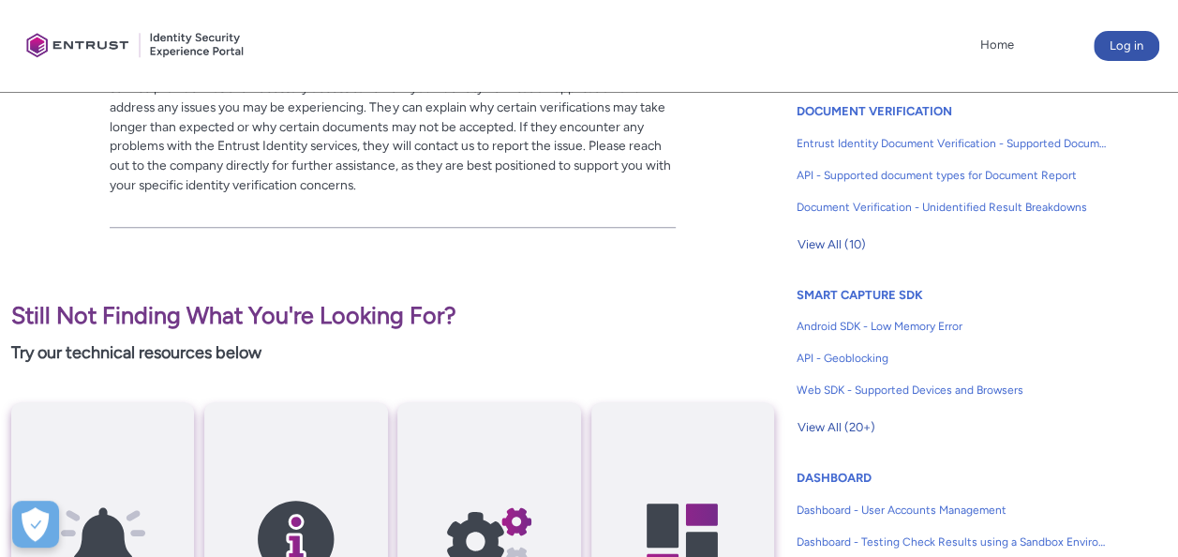
scroll to position [690, 0]
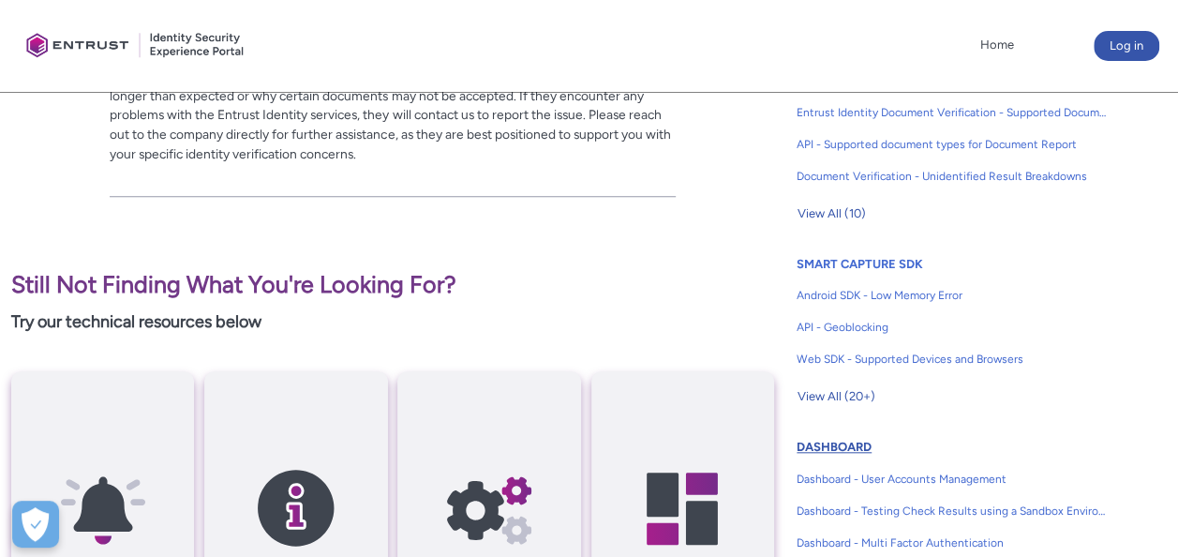
click at [849, 446] on link "DASHBOARD" at bounding box center [834, 447] width 75 height 14
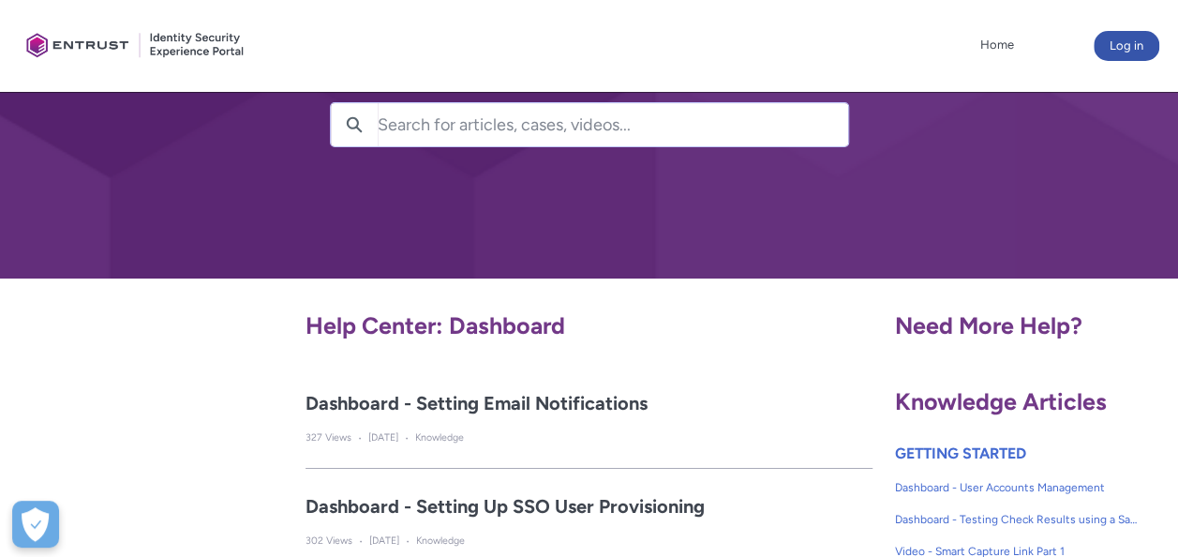
scroll to position [146, 0]
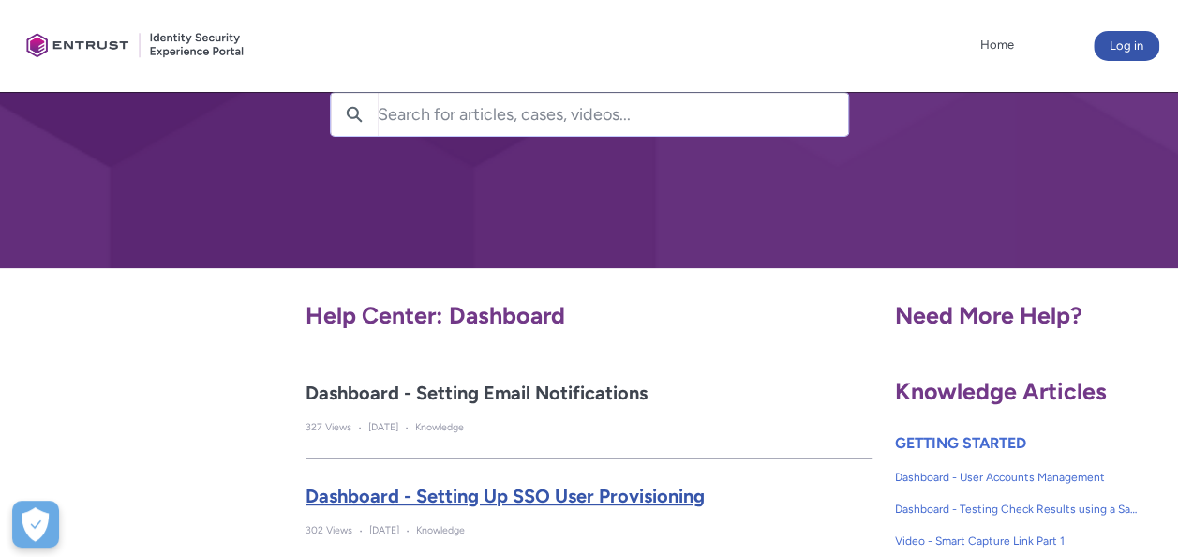
click at [538, 499] on h2 "Dashboard - Setting up SSO User provisioning" at bounding box center [589, 496] width 567 height 28
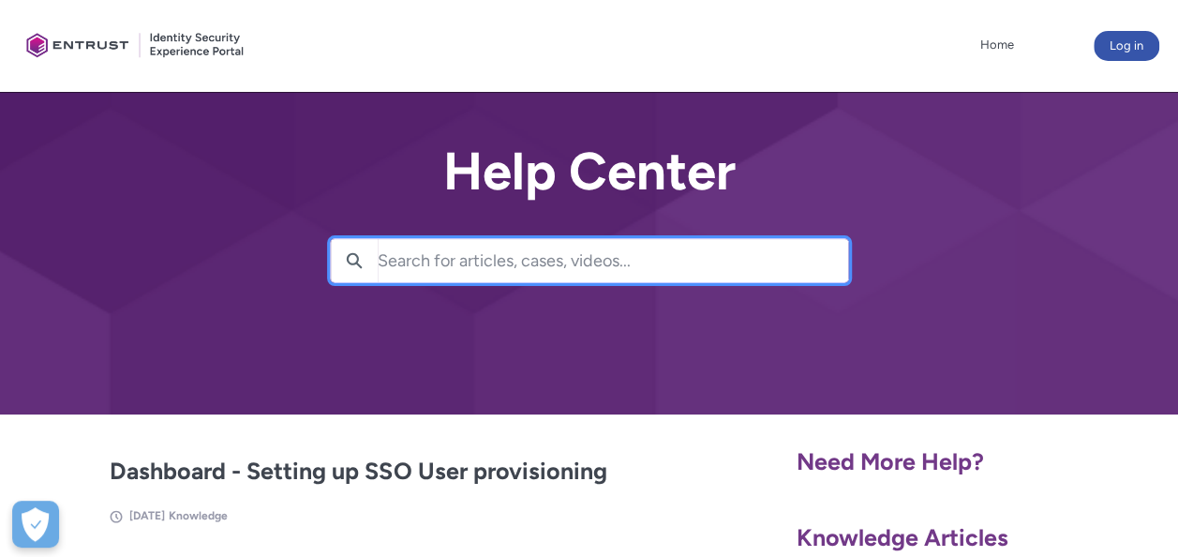
click at [502, 264] on input "Search for articles, cases, videos..." at bounding box center [613, 260] width 471 height 43
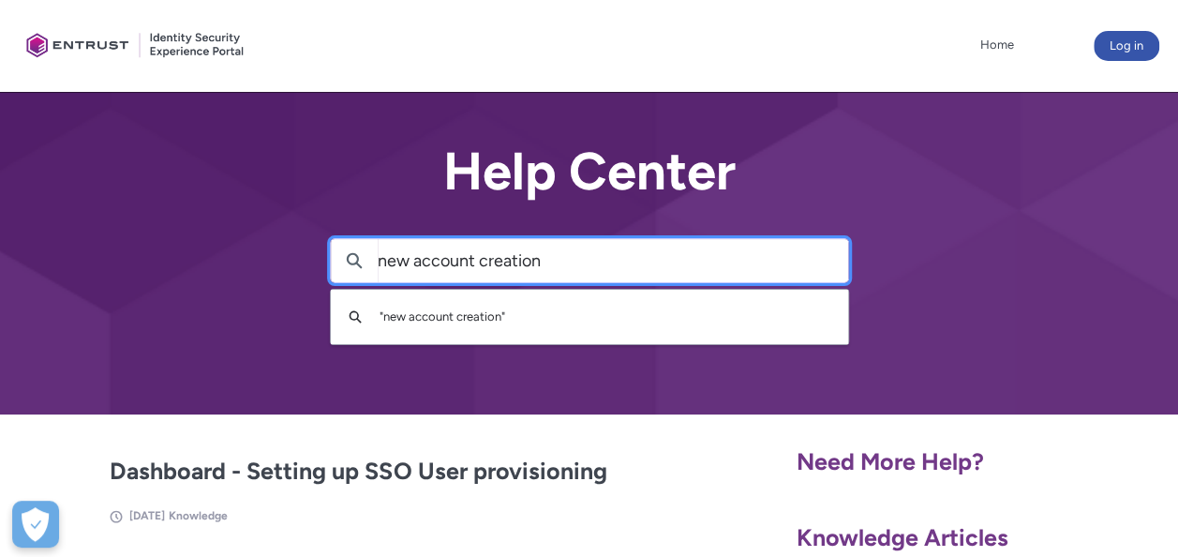
type input "new account creation"
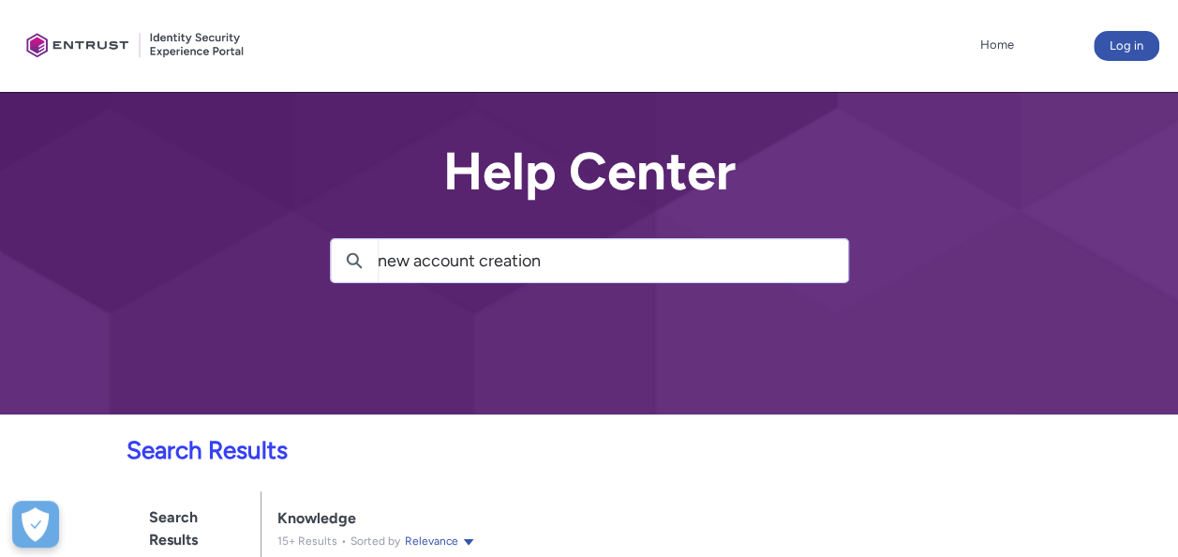
scroll to position [308, 0]
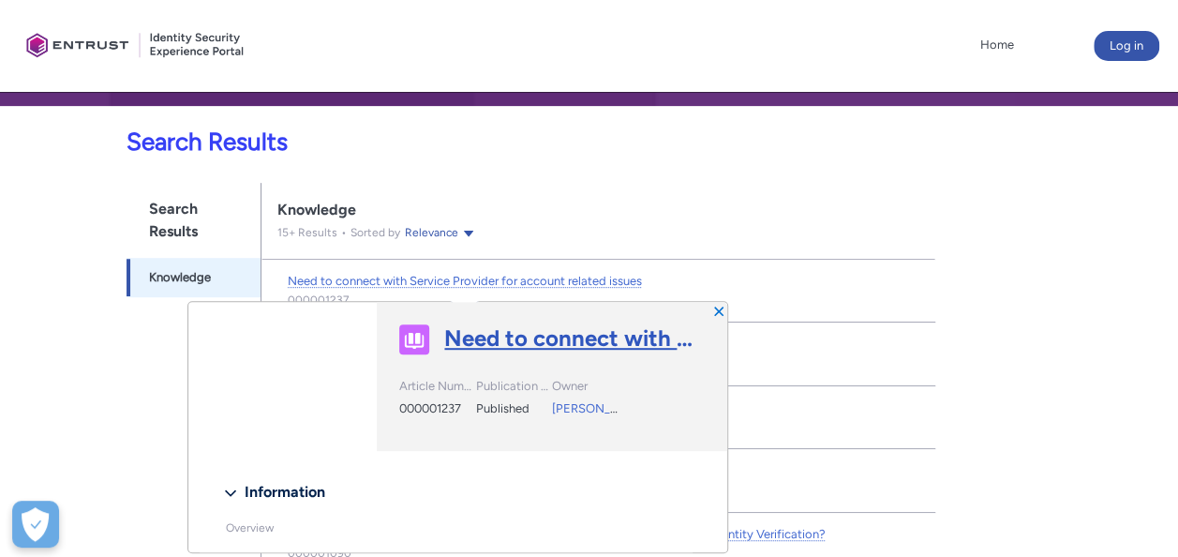
click at [479, 343] on link "Need to connect with Service Provider for account related issues" at bounding box center [574, 338] width 261 height 28
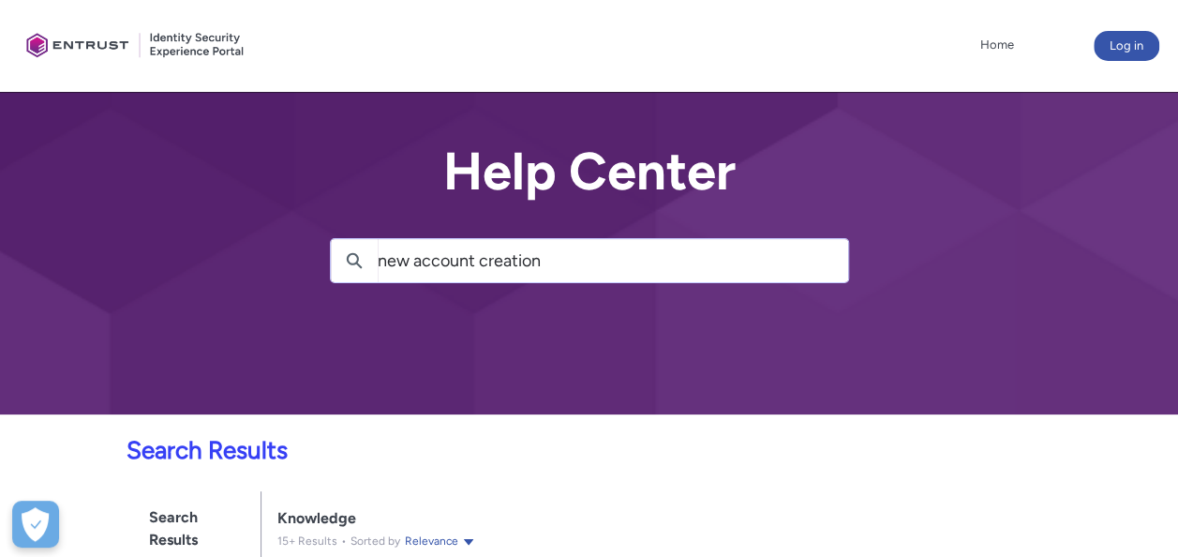
scroll to position [308, 0]
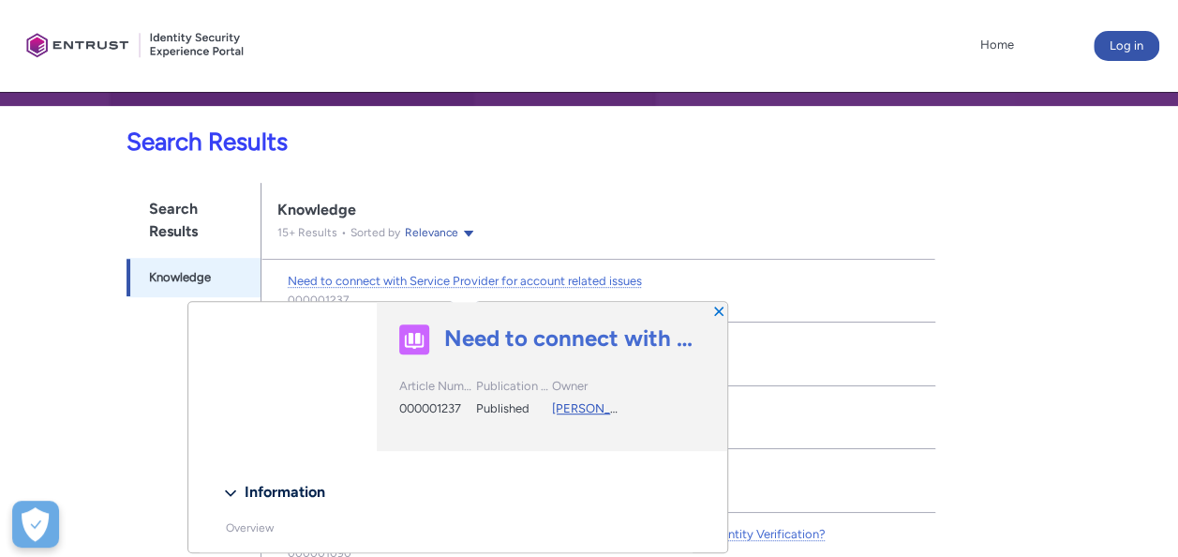
click at [569, 407] on link "Hadi" at bounding box center [600, 408] width 97 height 14
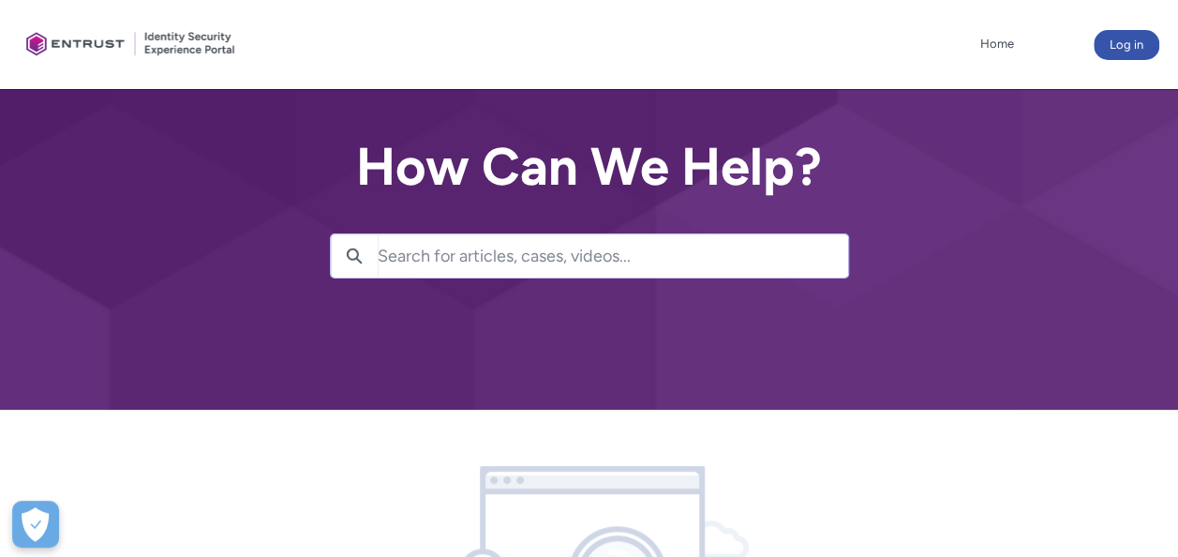
scroll to position [1, 0]
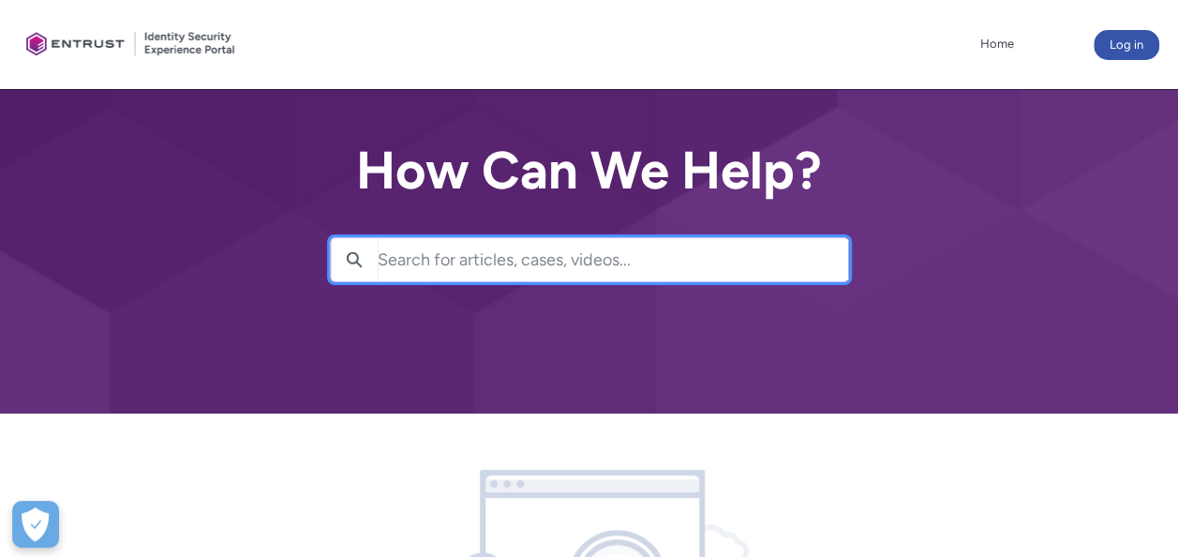
click at [579, 259] on input "Search for articles, cases, videos..." at bounding box center [613, 259] width 471 height 43
type input "hi"
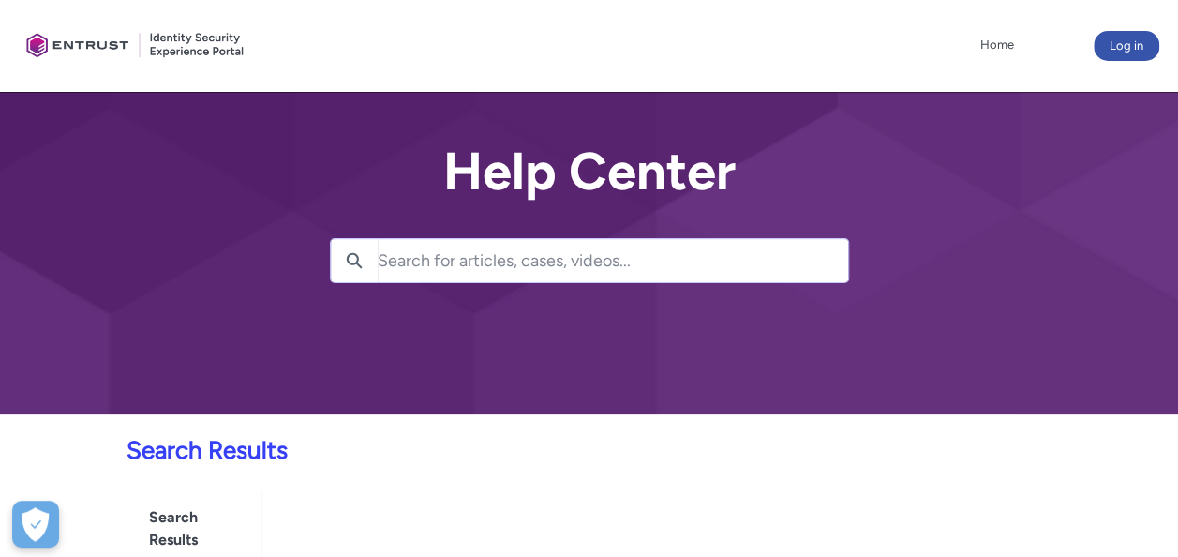
scroll to position [308, 0]
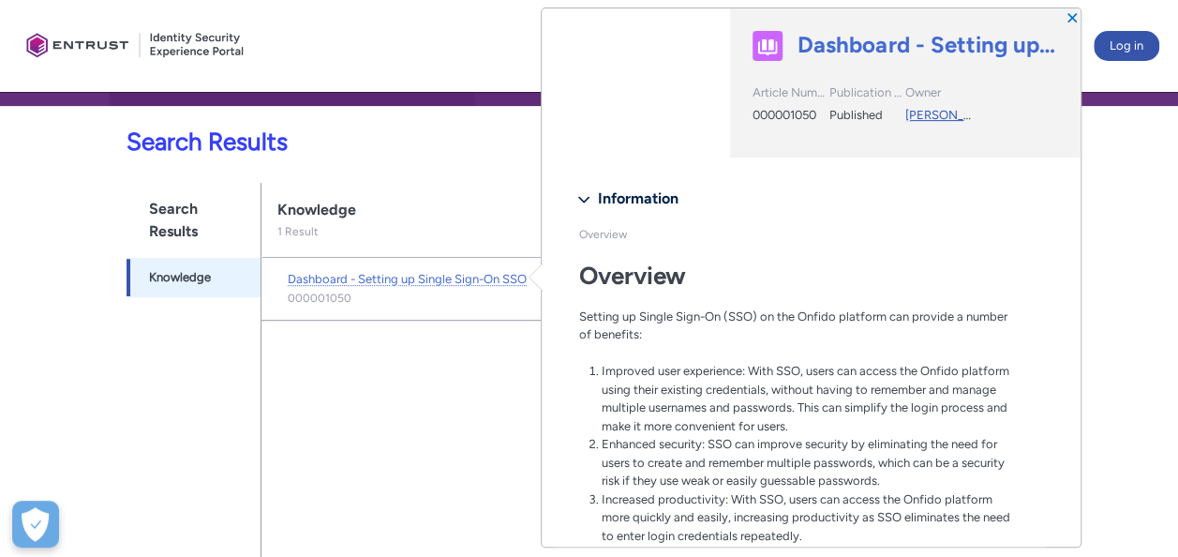
click at [928, 114] on link "Ahmed" at bounding box center [954, 115] width 97 height 14
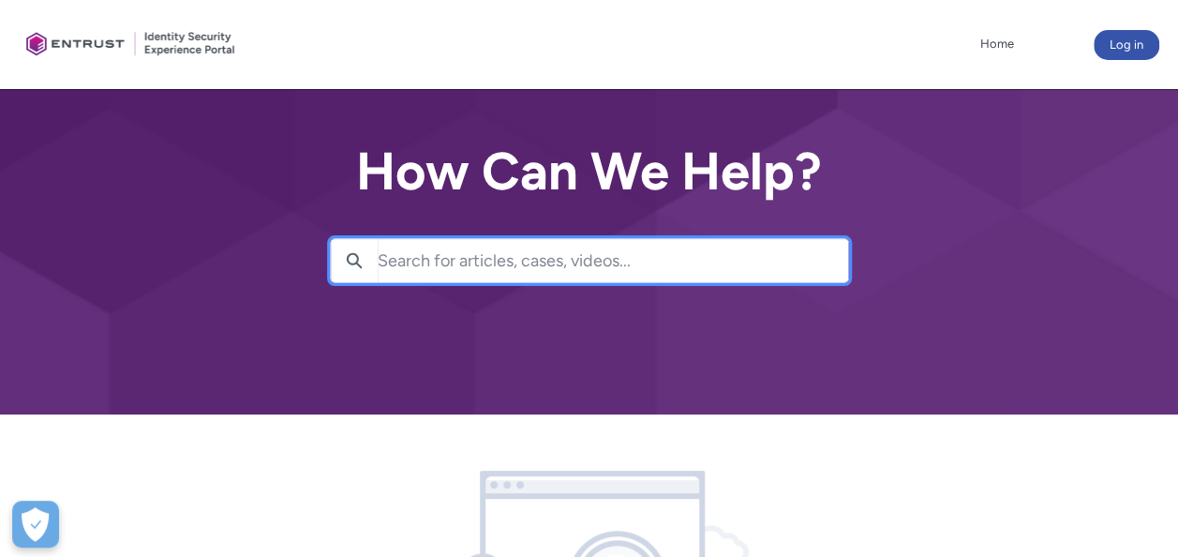
click at [557, 260] on input "Search for articles, cases, videos..." at bounding box center [613, 260] width 471 height 43
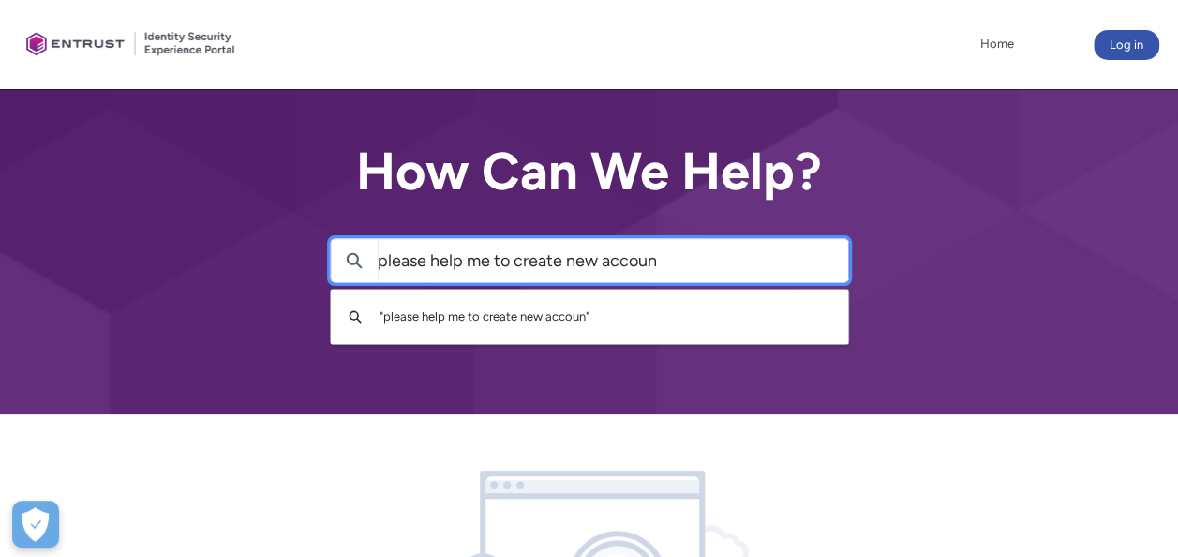
type input "please help me to create new account"
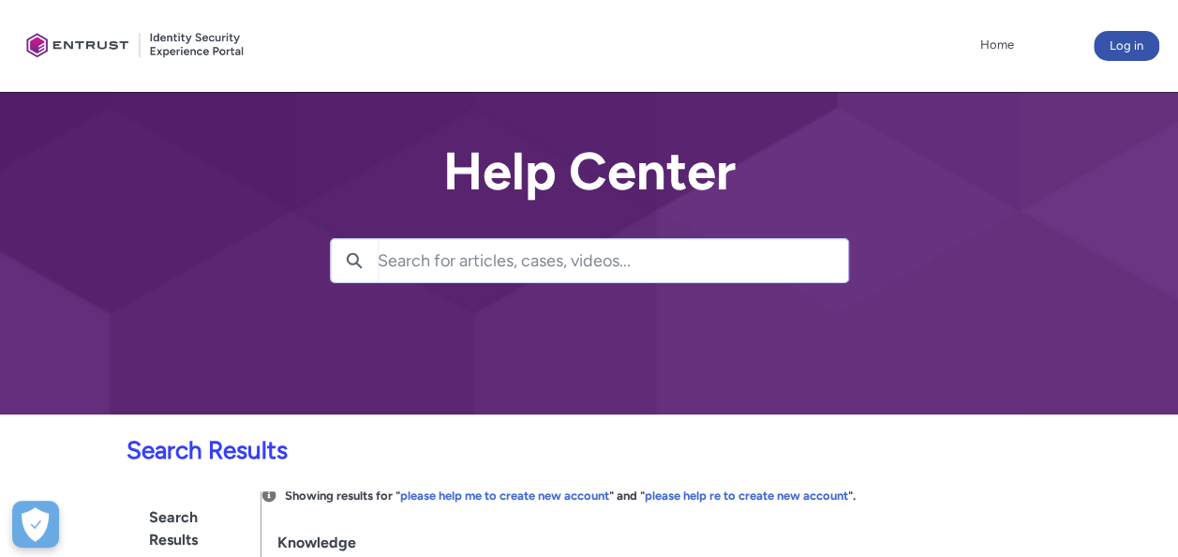
scroll to position [308, 0]
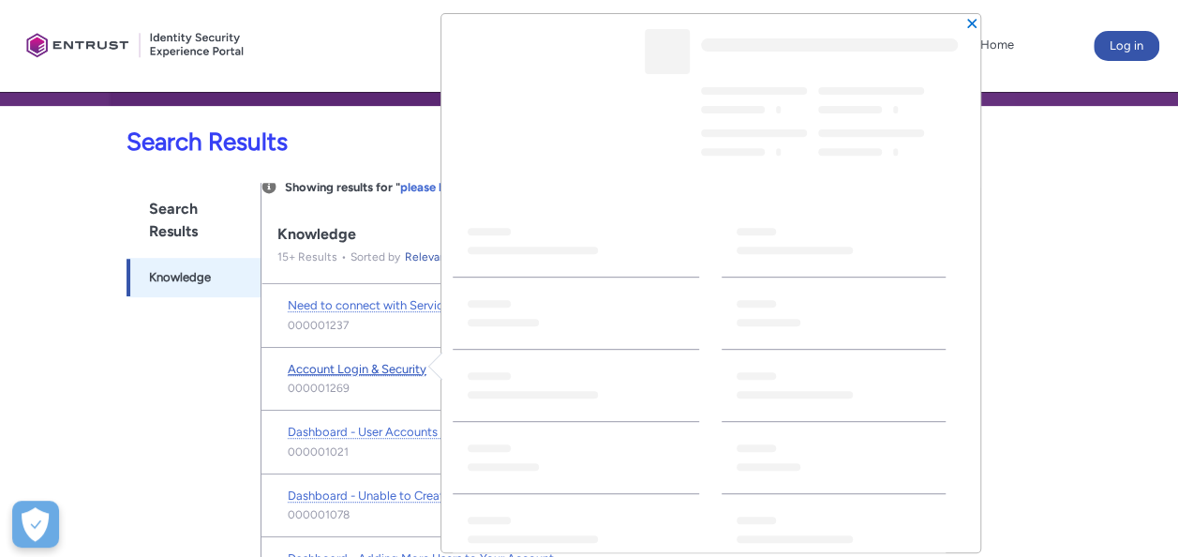
click at [371, 366] on span "Account Login & Security" at bounding box center [357, 369] width 139 height 14
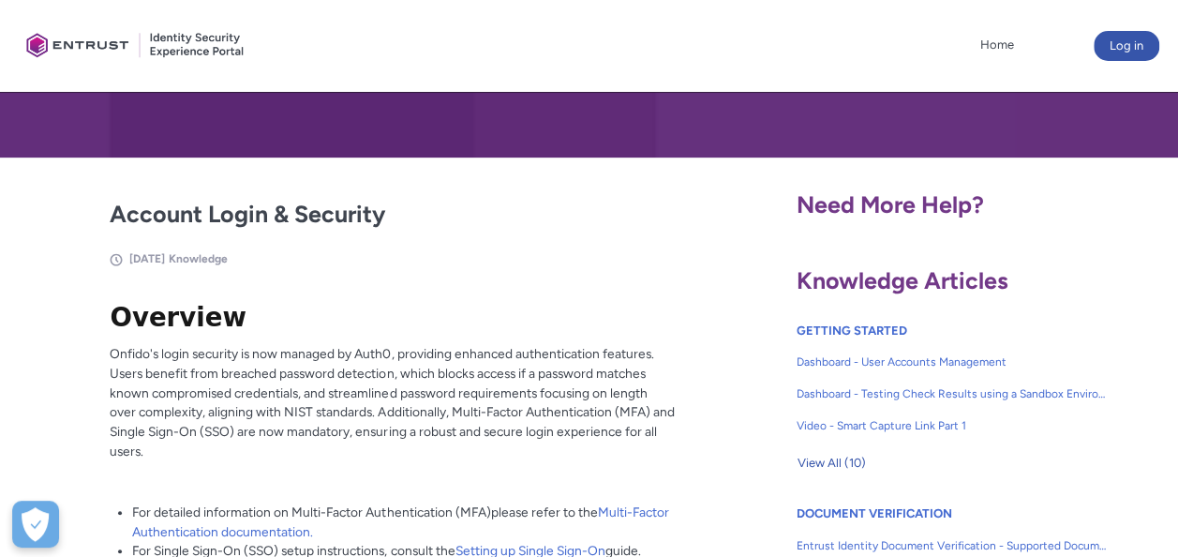
scroll to position [262, 0]
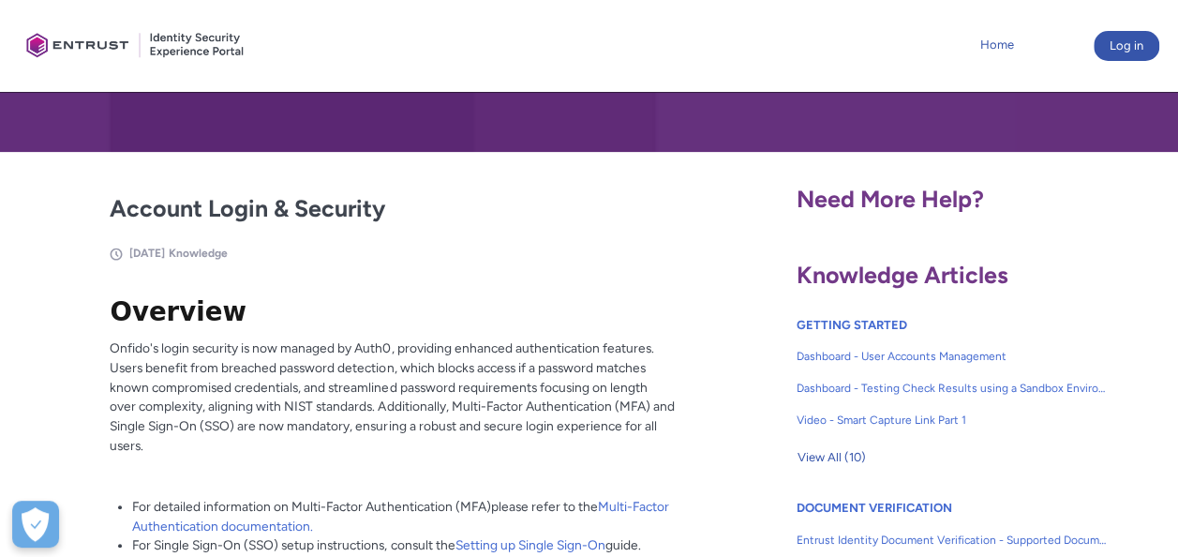
click at [998, 45] on link "Home" at bounding box center [997, 45] width 43 height 28
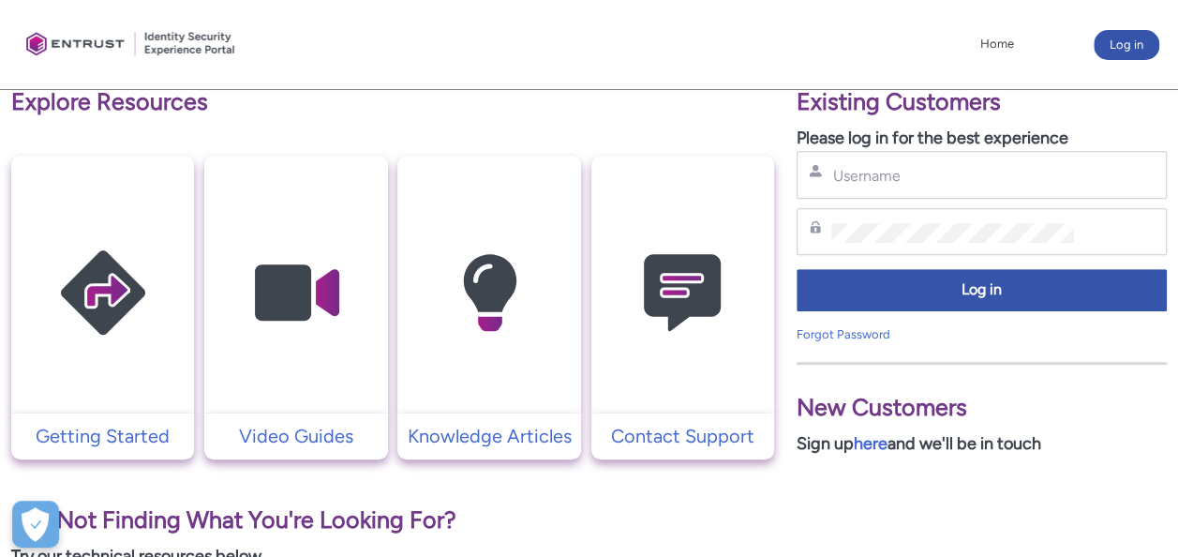
scroll to position [343, 0]
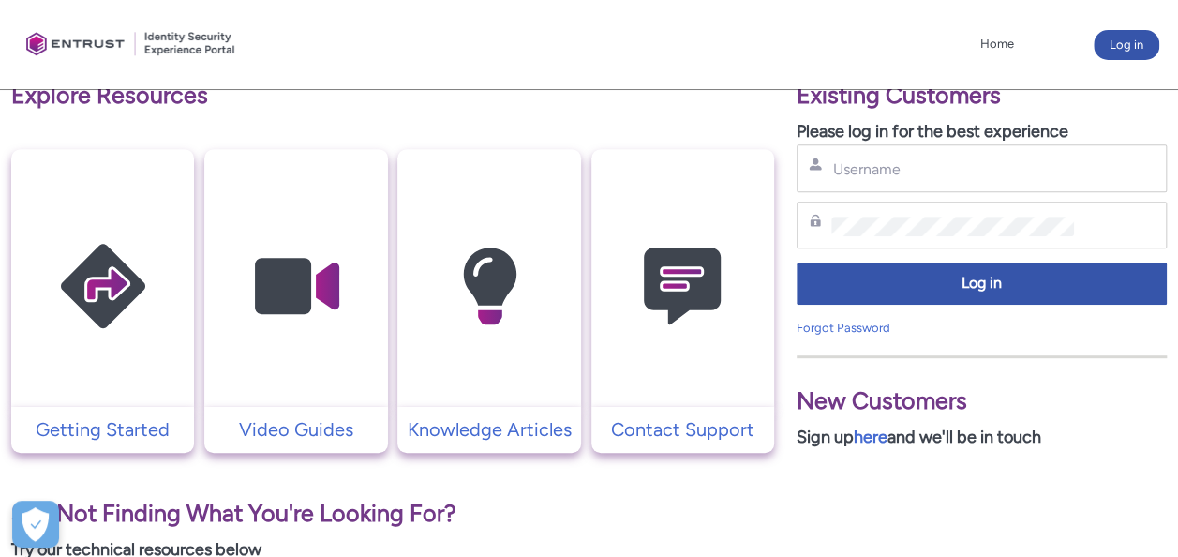
click at [108, 285] on img at bounding box center [103, 287] width 178 height 202
